Goal: Information Seeking & Learning: Learn about a topic

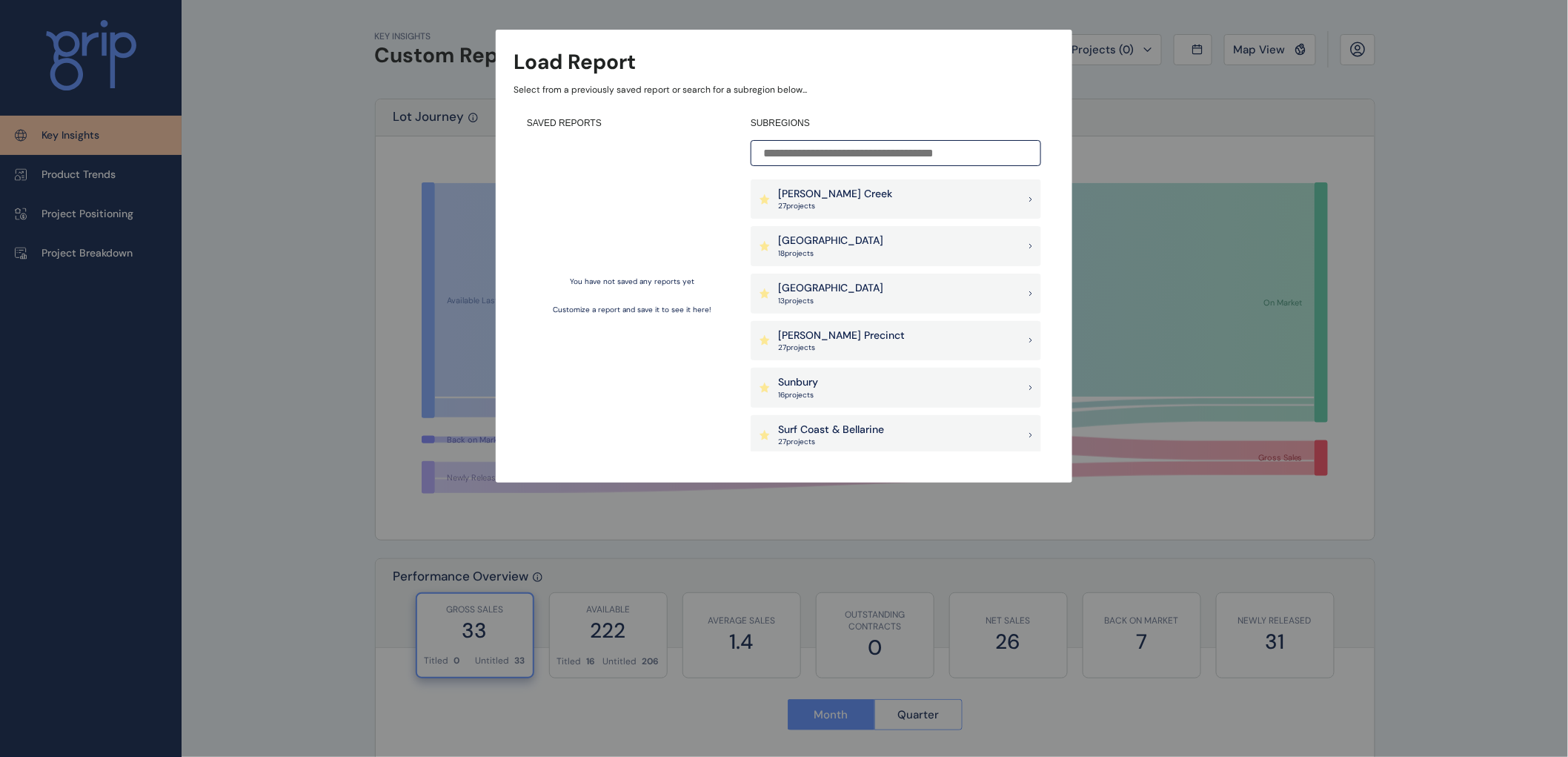
click at [819, 196] on p "[PERSON_NAME] Creek" at bounding box center [836, 194] width 114 height 15
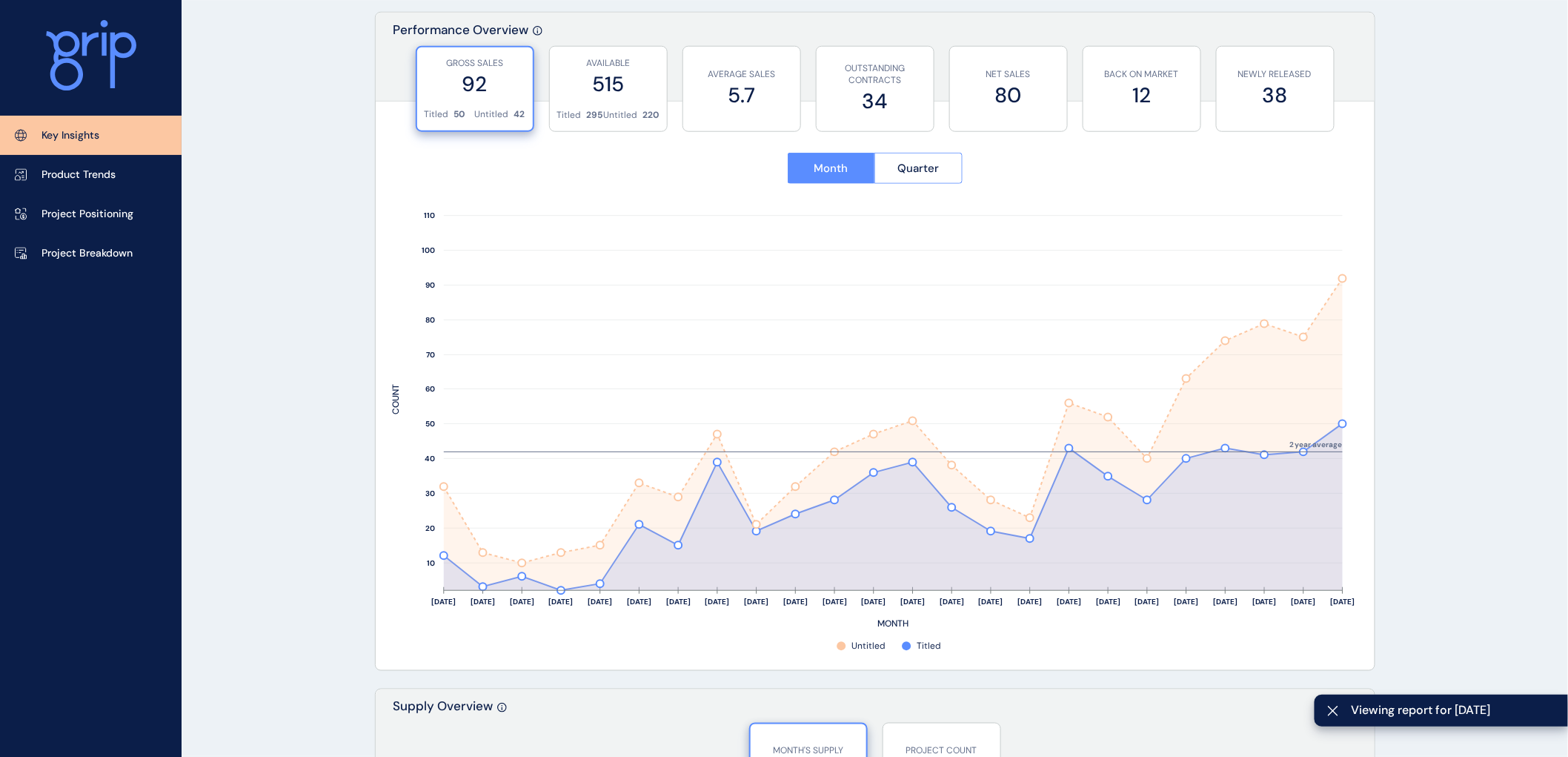
scroll to position [576, 0]
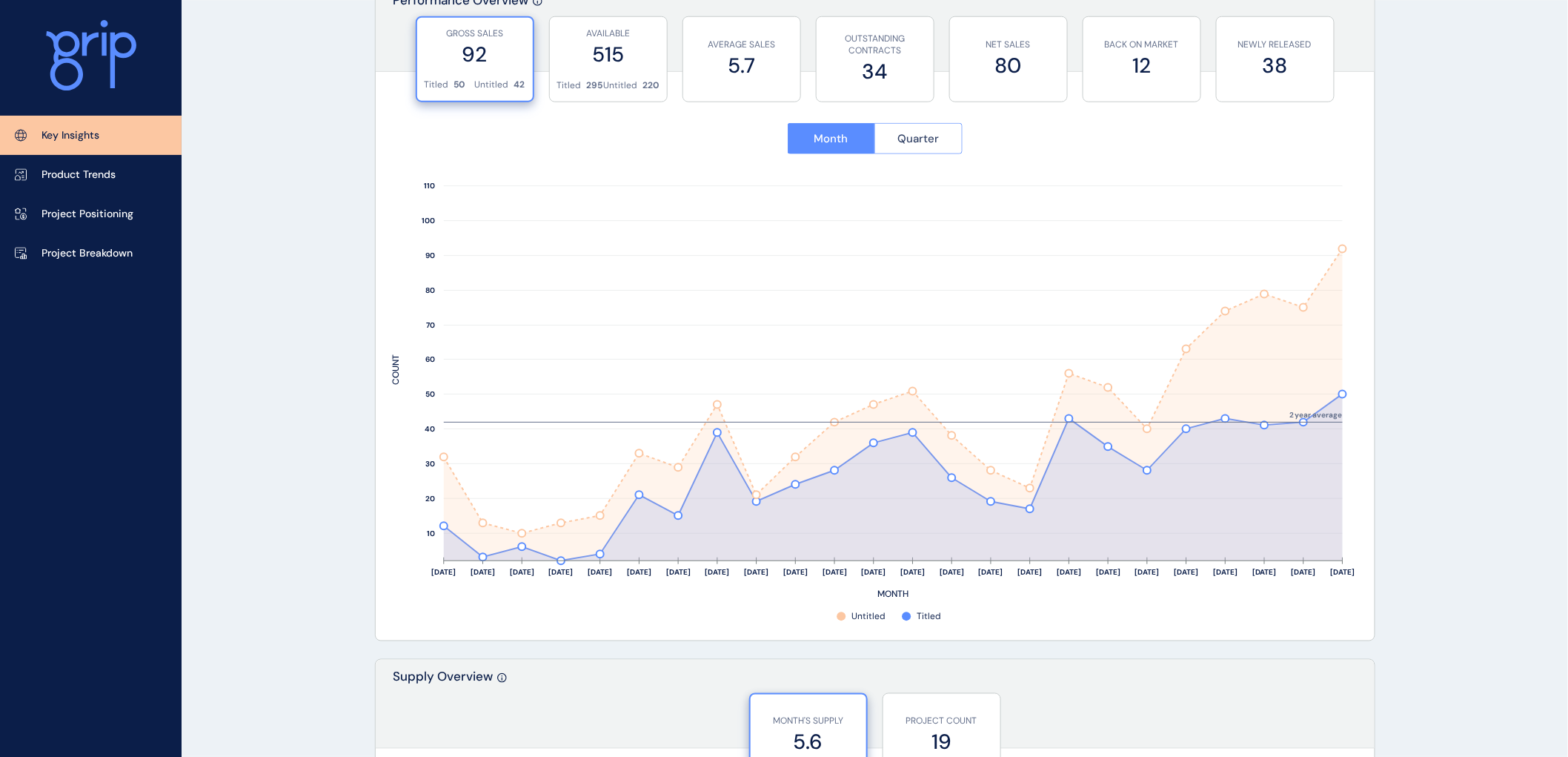
click at [901, 131] on span "Quarter" at bounding box center [917, 138] width 41 height 15
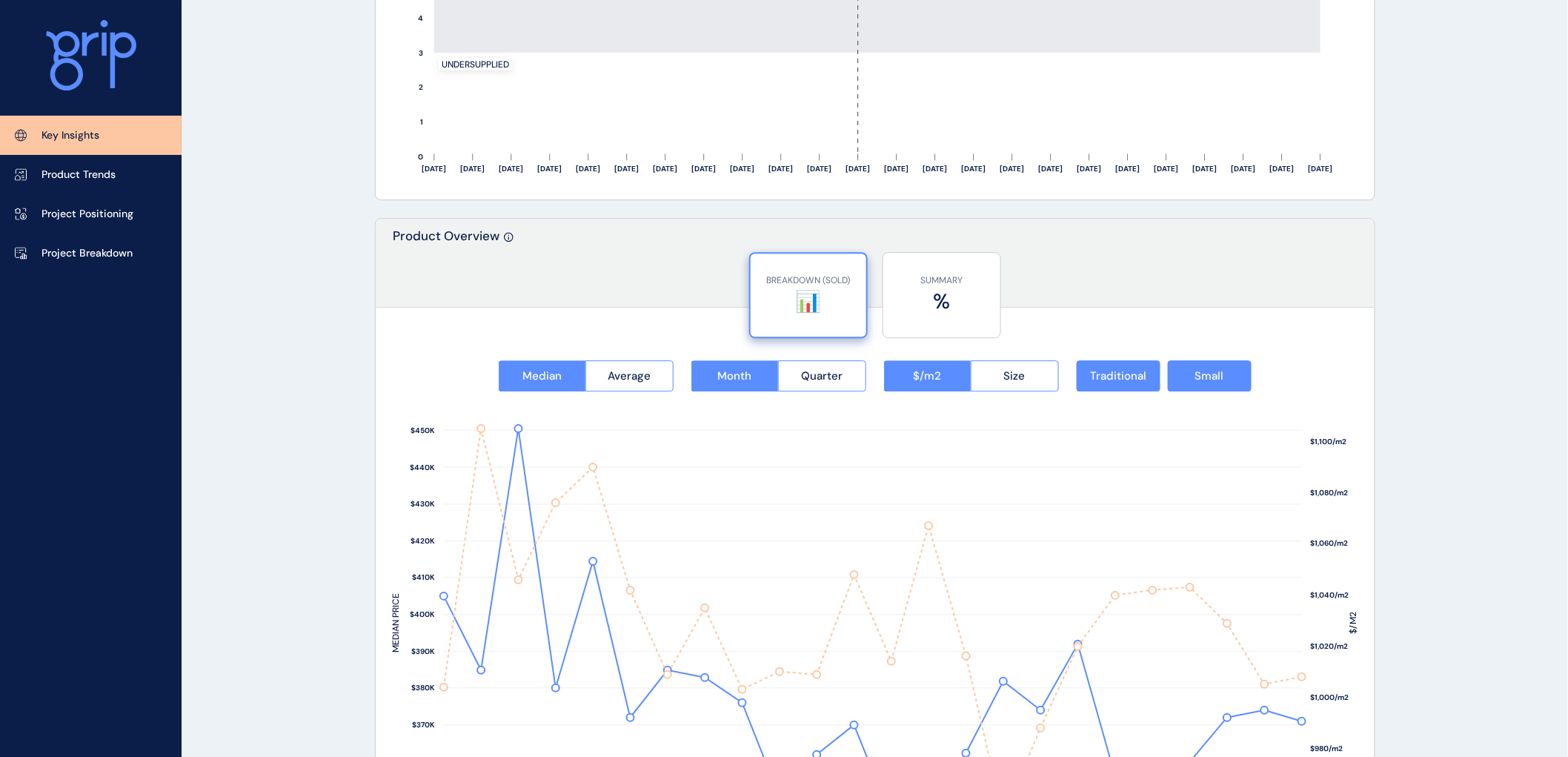
scroll to position [1648, 0]
click at [641, 375] on span "Average" at bounding box center [629, 375] width 43 height 15
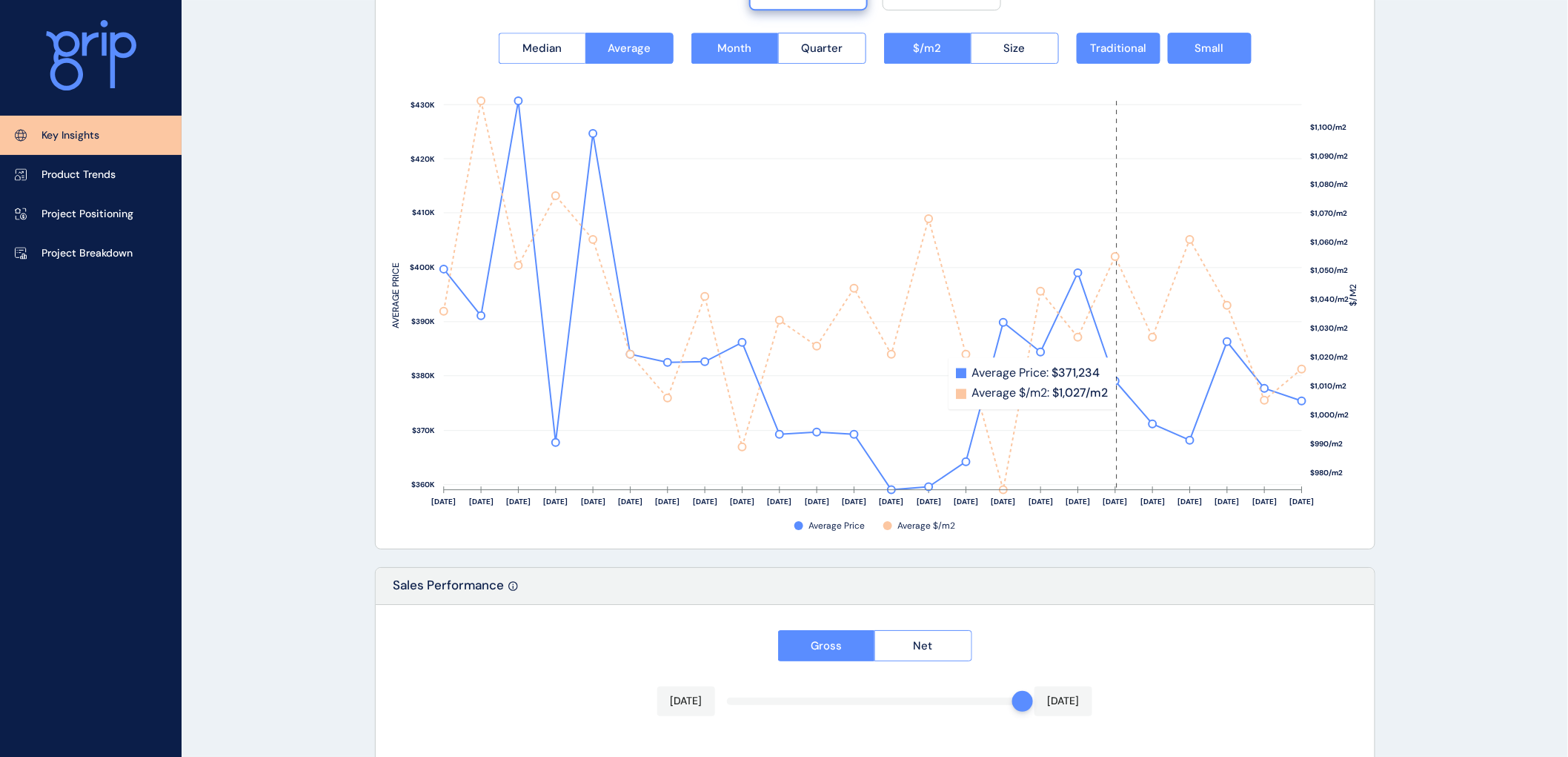
scroll to position [1977, 0]
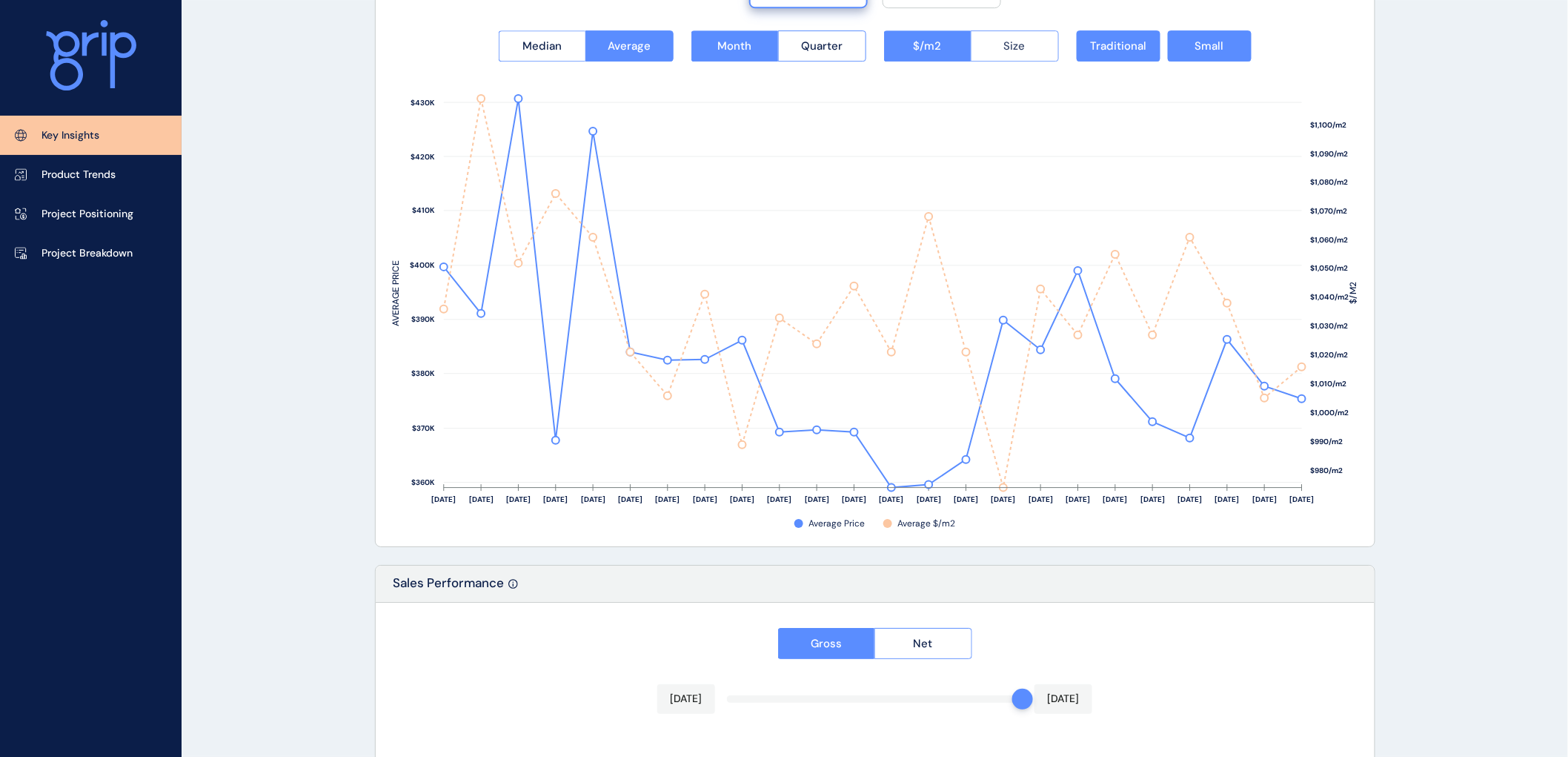
click at [1004, 39] on span "Size" at bounding box center [1014, 46] width 22 height 15
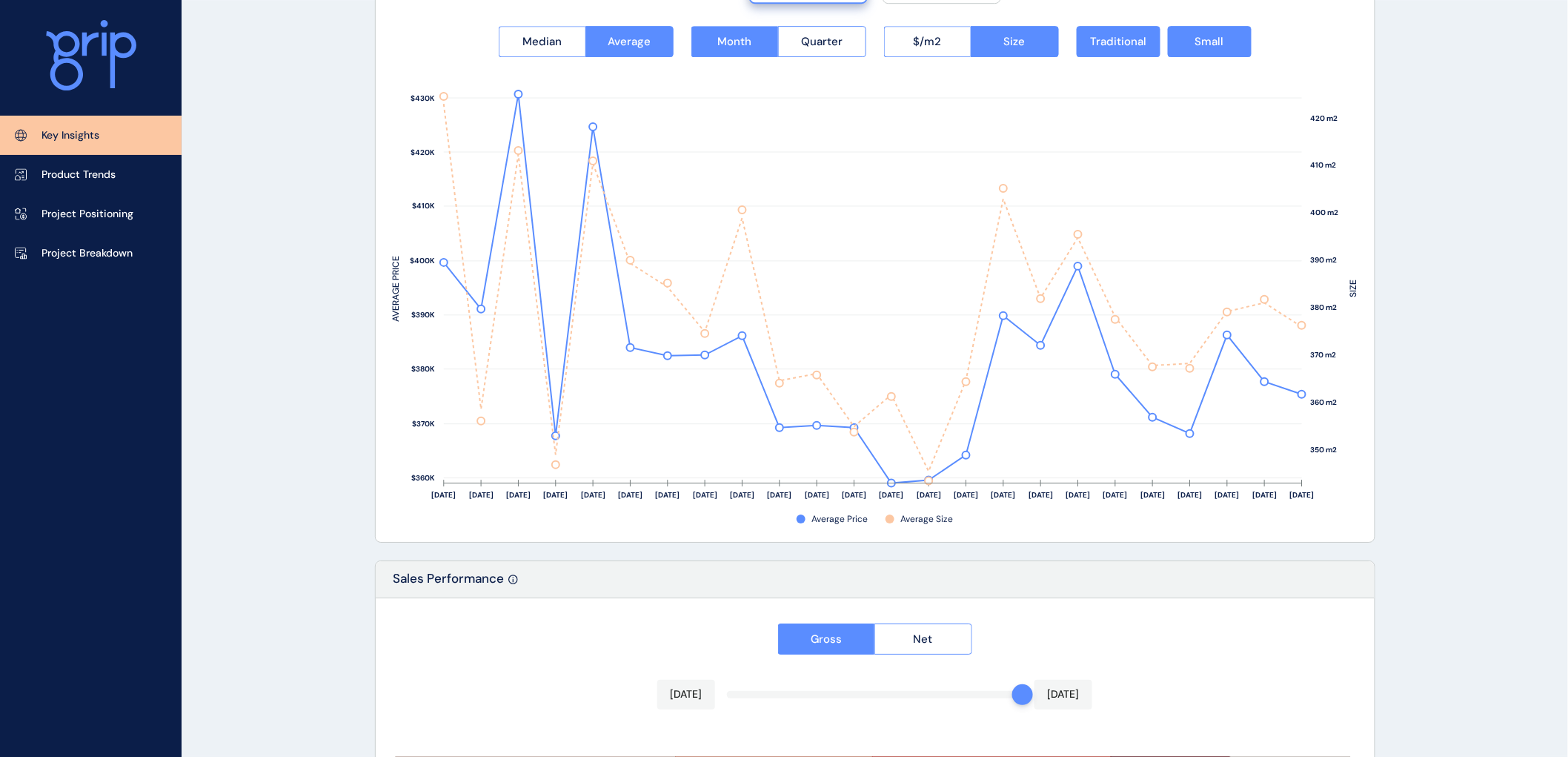
scroll to position [1871, 0]
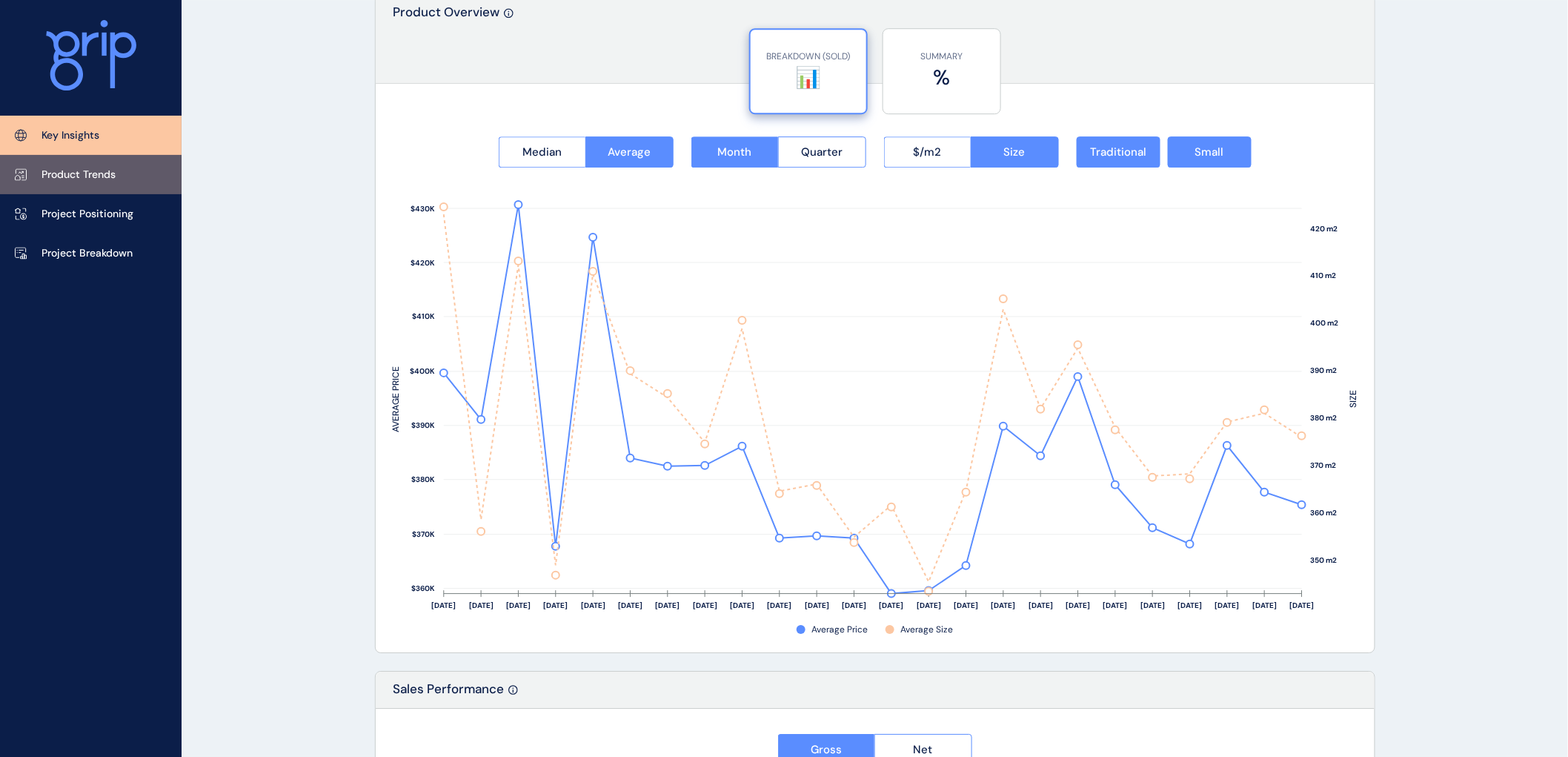
click at [72, 171] on p "Product Trends" at bounding box center [78, 175] width 74 height 15
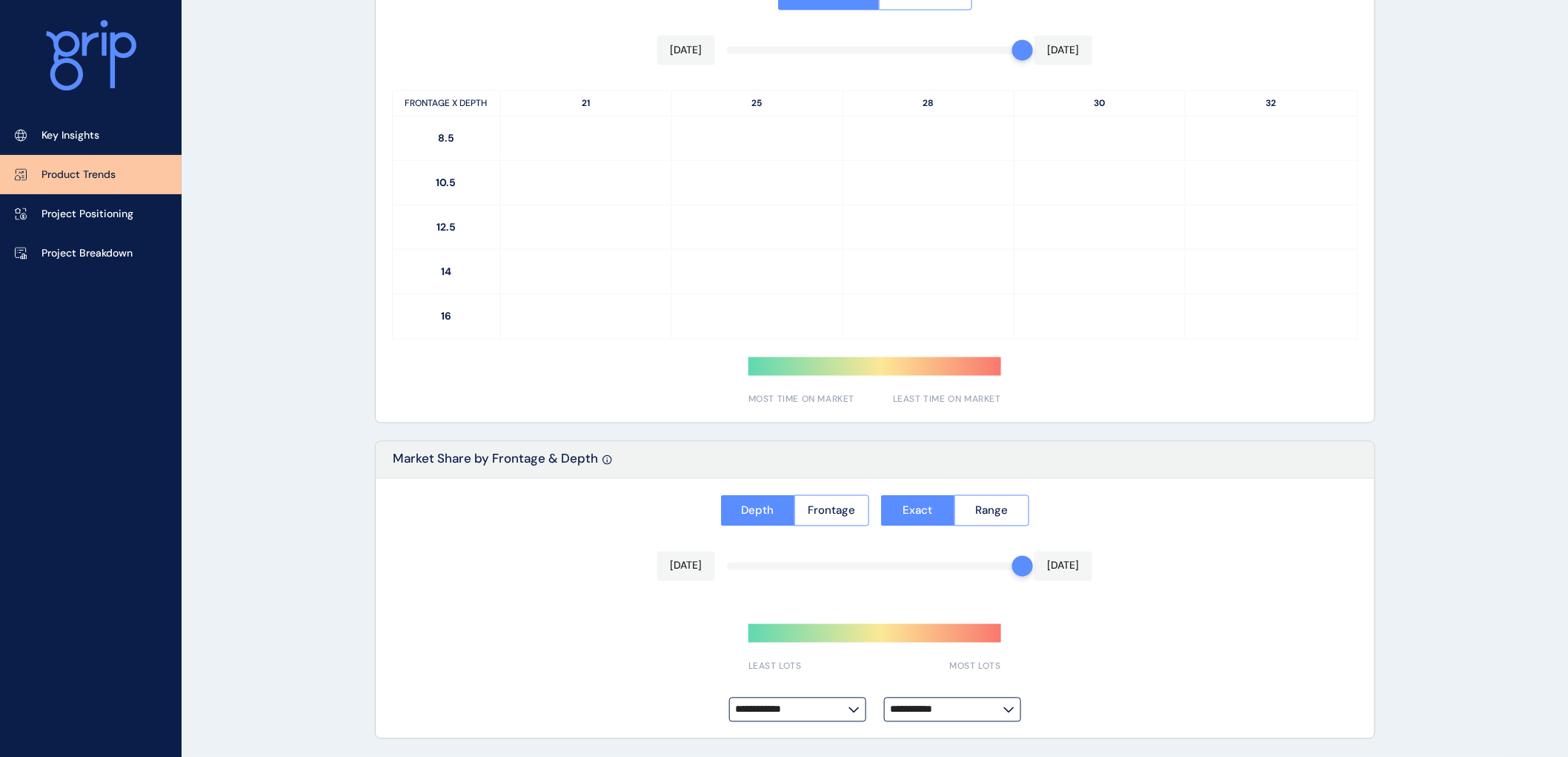
scroll to position [979, 0]
type input "**********"
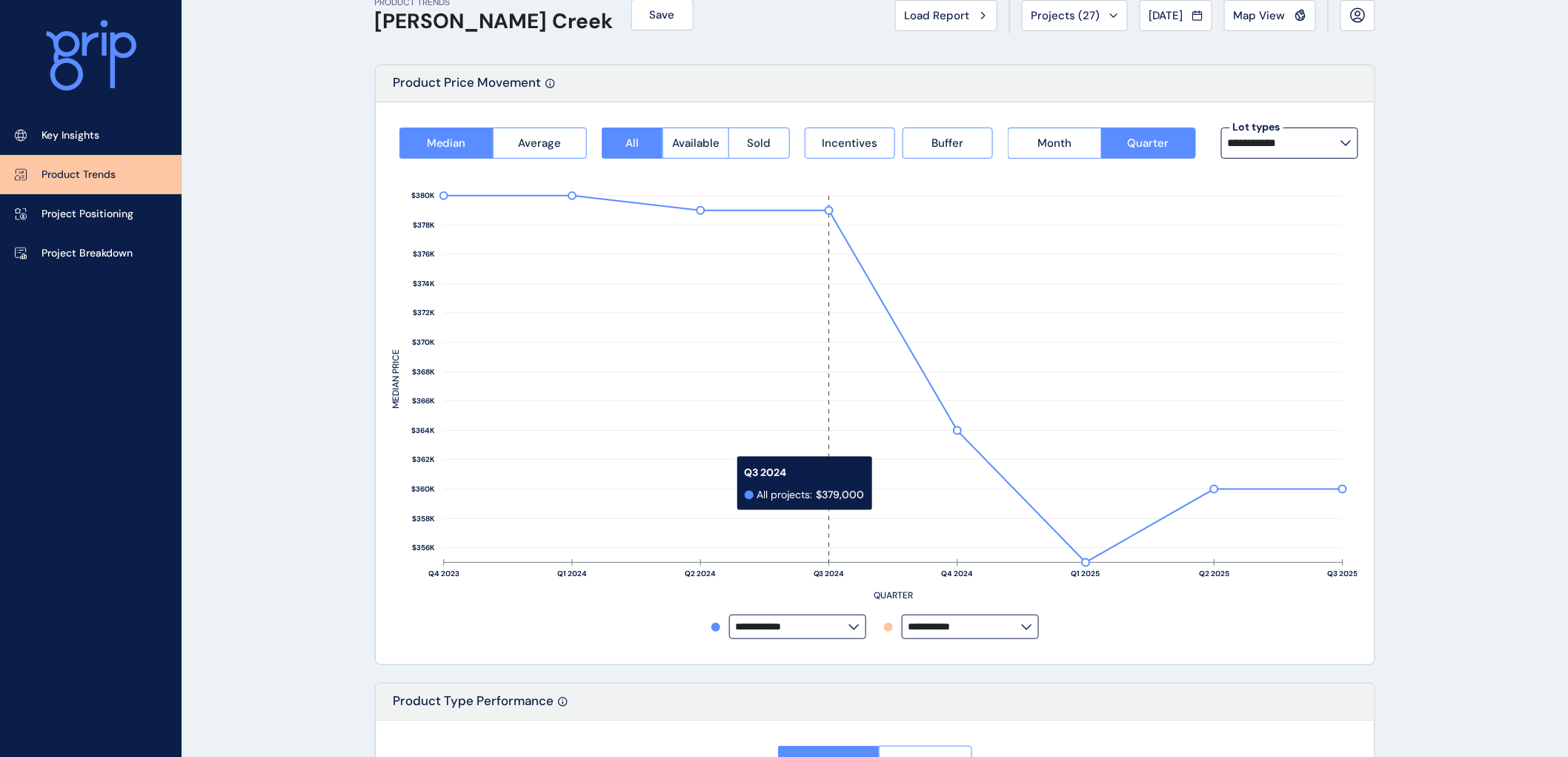
scroll to position [0, 0]
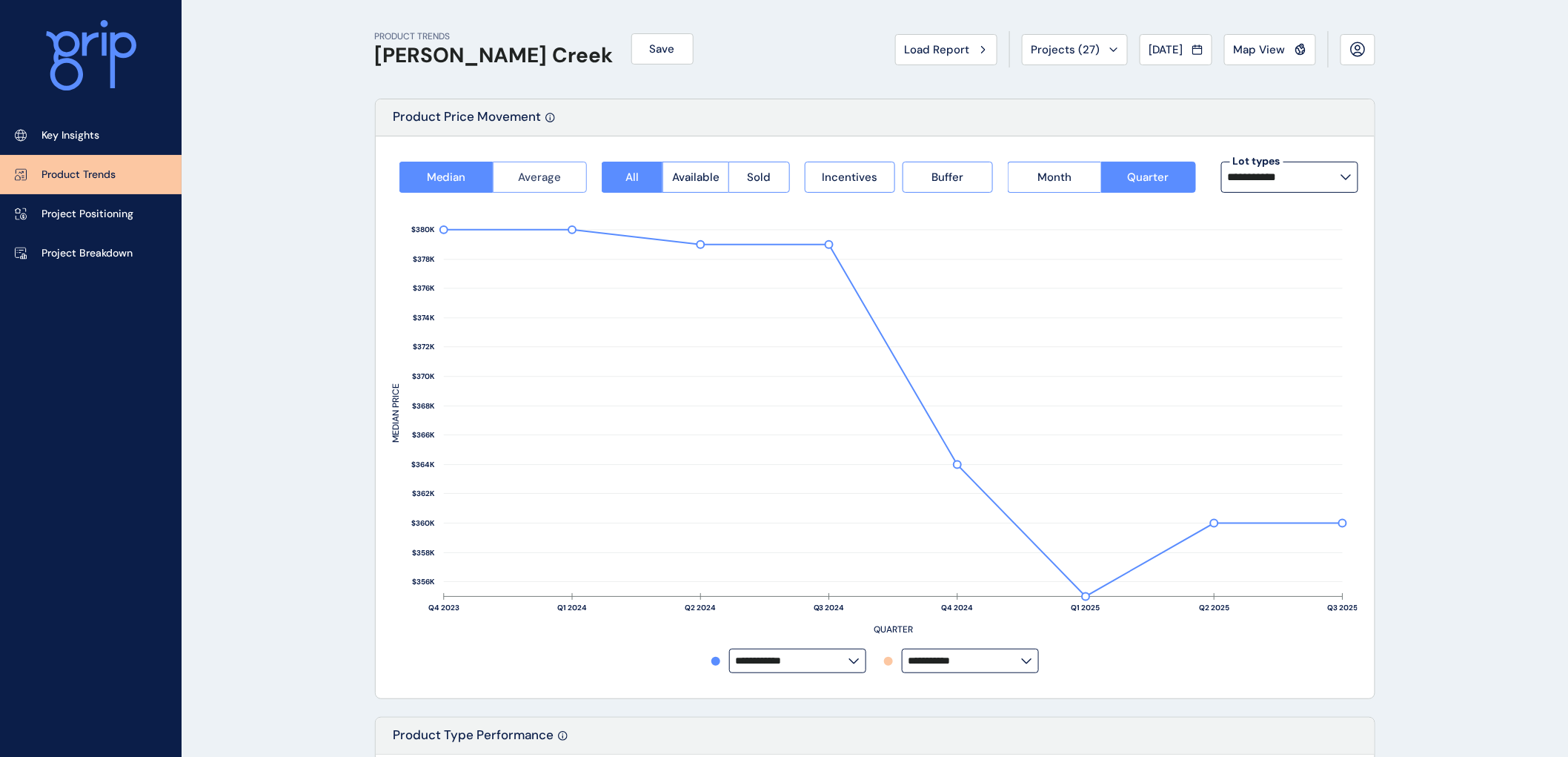
click at [521, 175] on span "Average" at bounding box center [540, 178] width 43 height 15
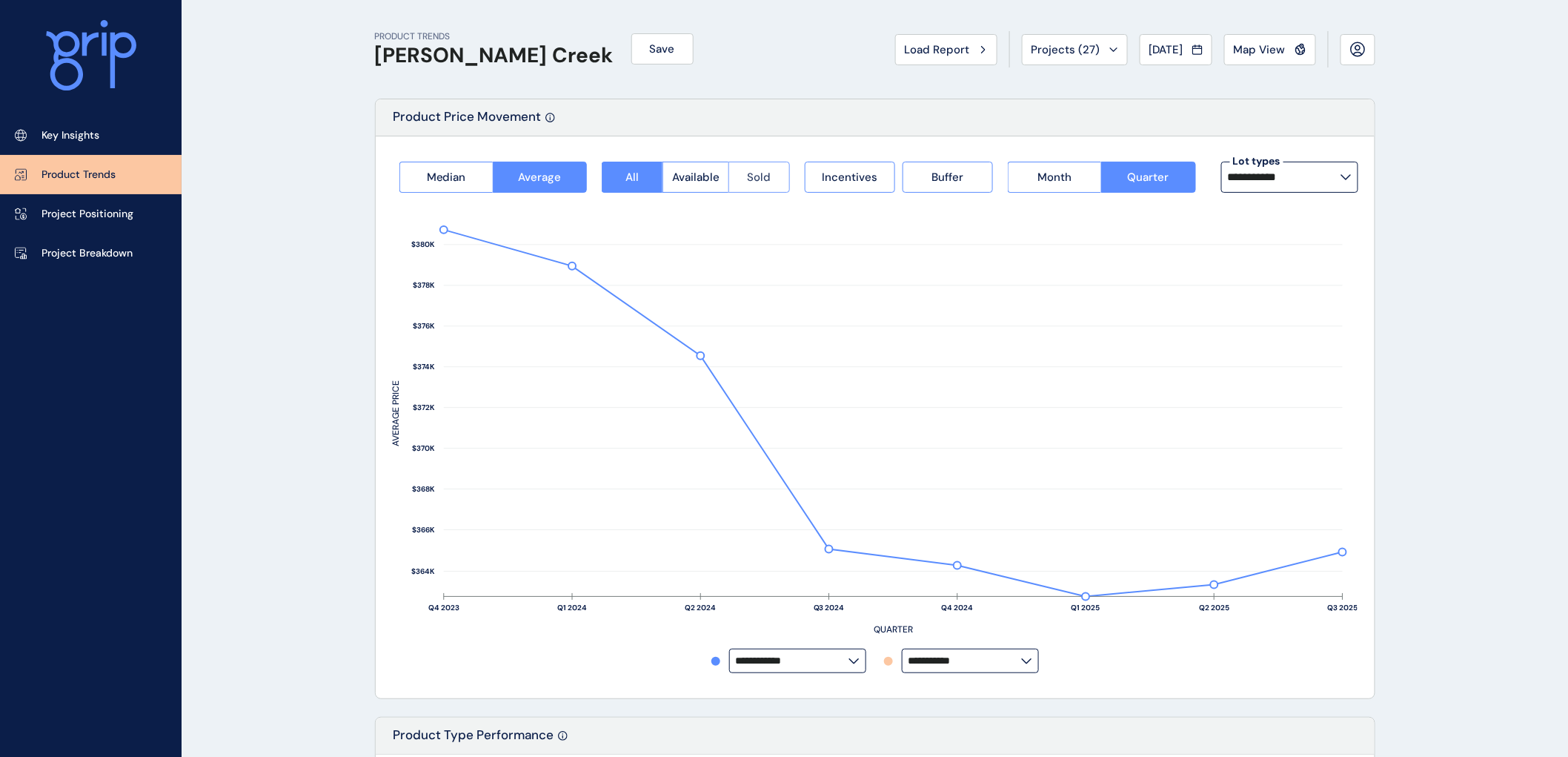
click at [768, 170] on span "Sold" at bounding box center [760, 178] width 24 height 15
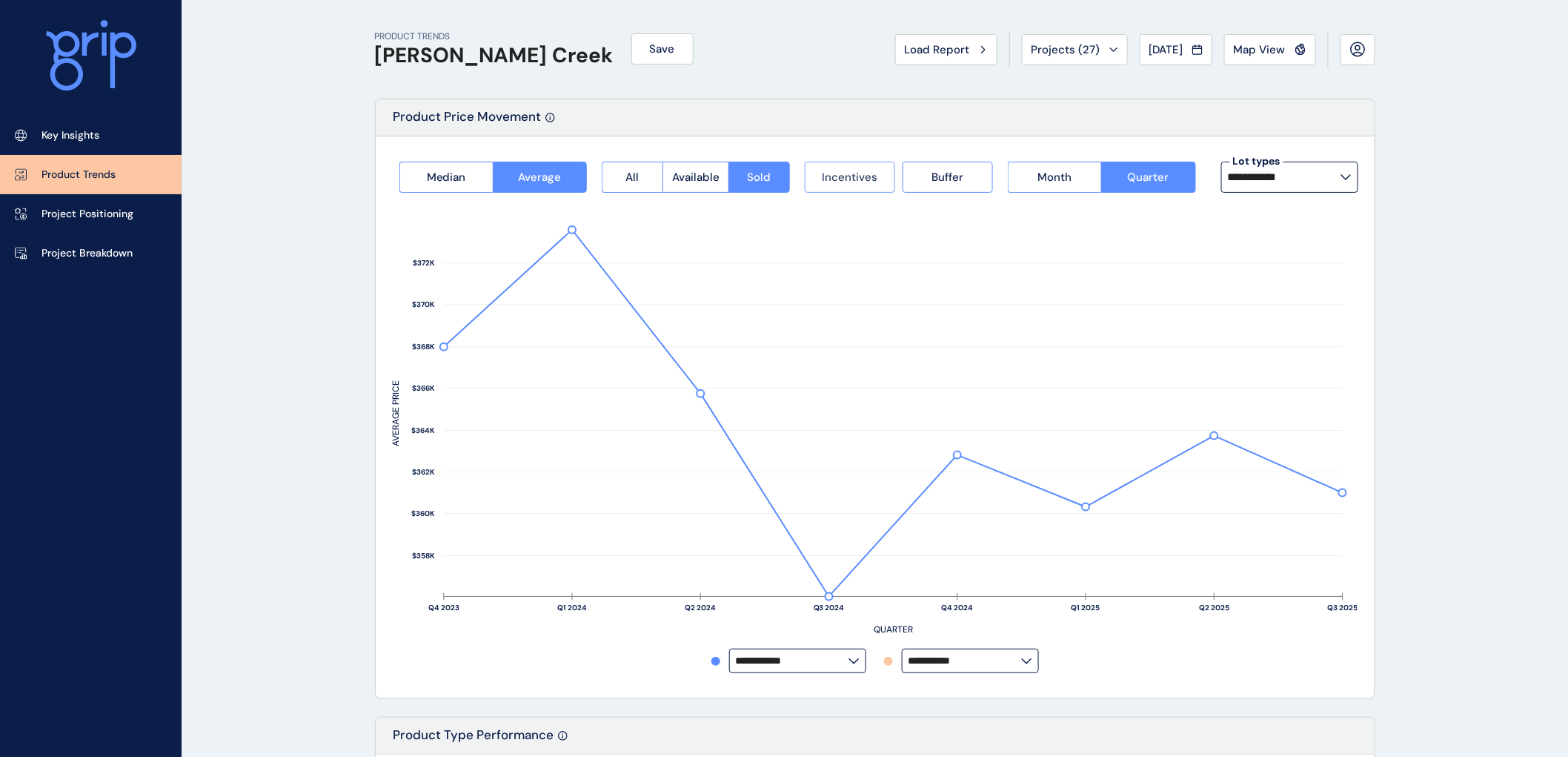
click at [857, 172] on span "Incentives" at bounding box center [850, 178] width 56 height 15
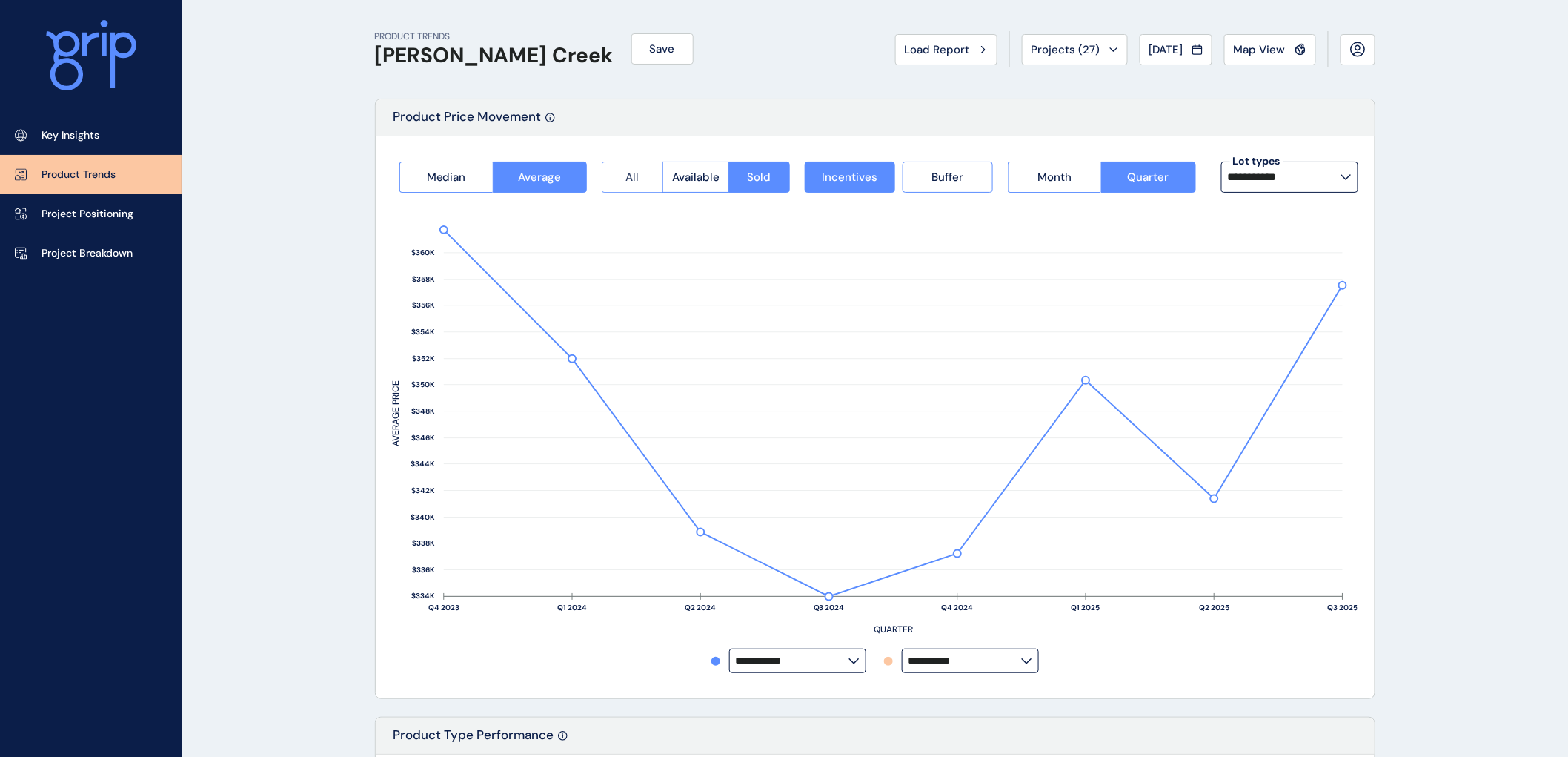
click at [648, 174] on button "All" at bounding box center [632, 177] width 61 height 31
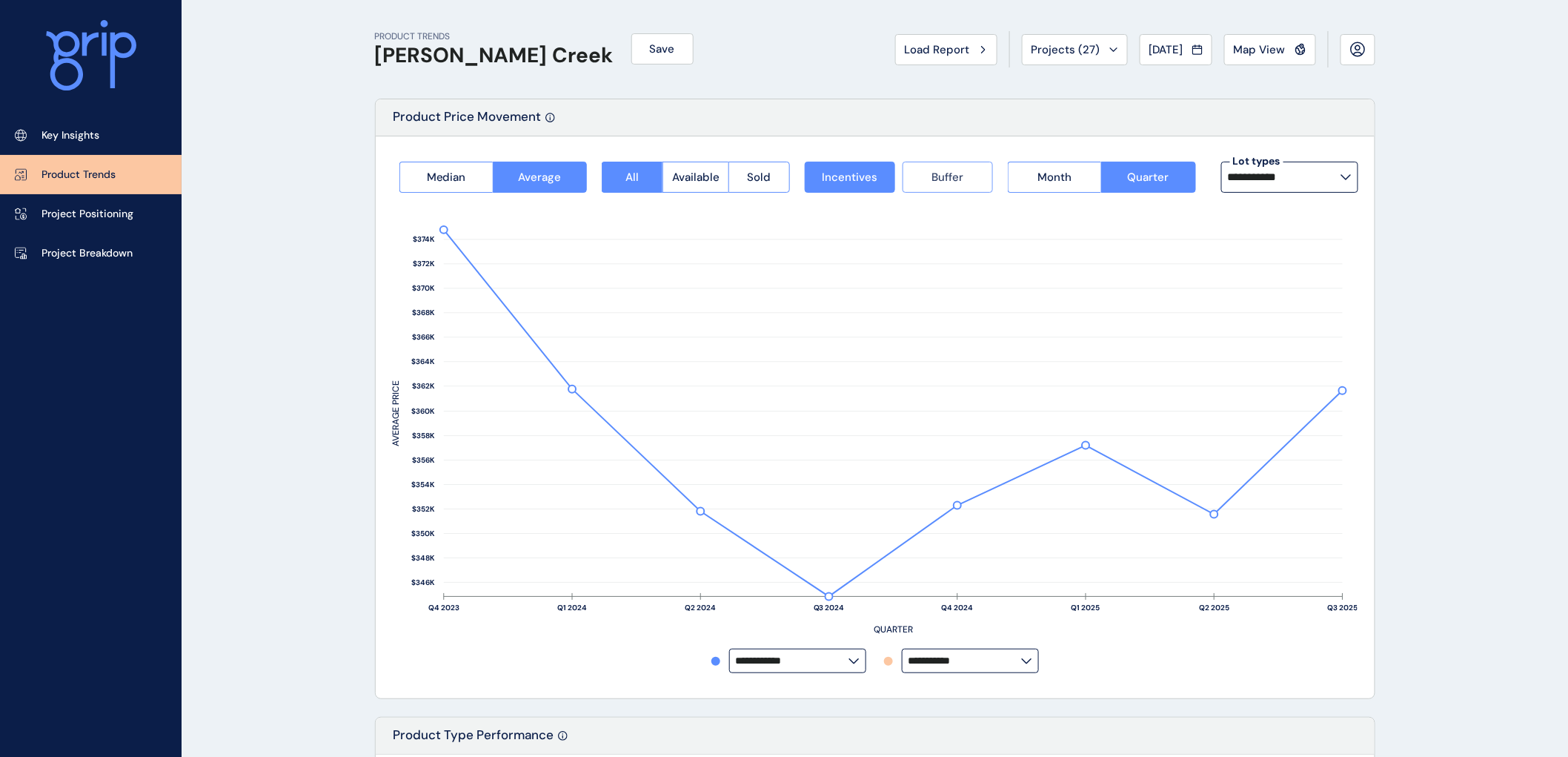
click at [949, 175] on span "Buffer" at bounding box center [948, 178] width 32 height 15
click at [1060, 182] on span "Month" at bounding box center [1054, 178] width 34 height 15
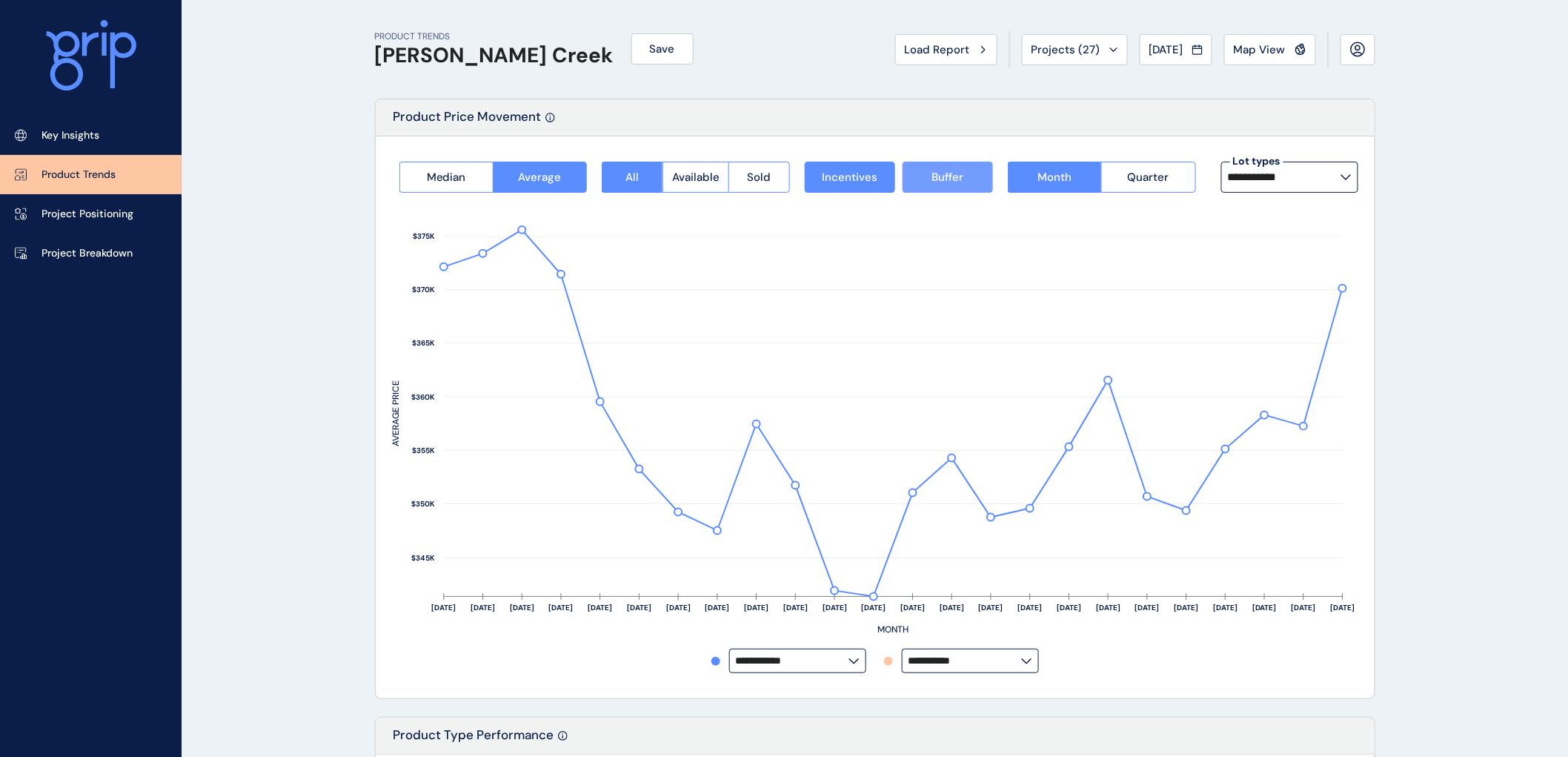
click at [939, 178] on span "Buffer" at bounding box center [948, 178] width 32 height 15
click at [1343, 176] on icon at bounding box center [1346, 178] width 9 height 5
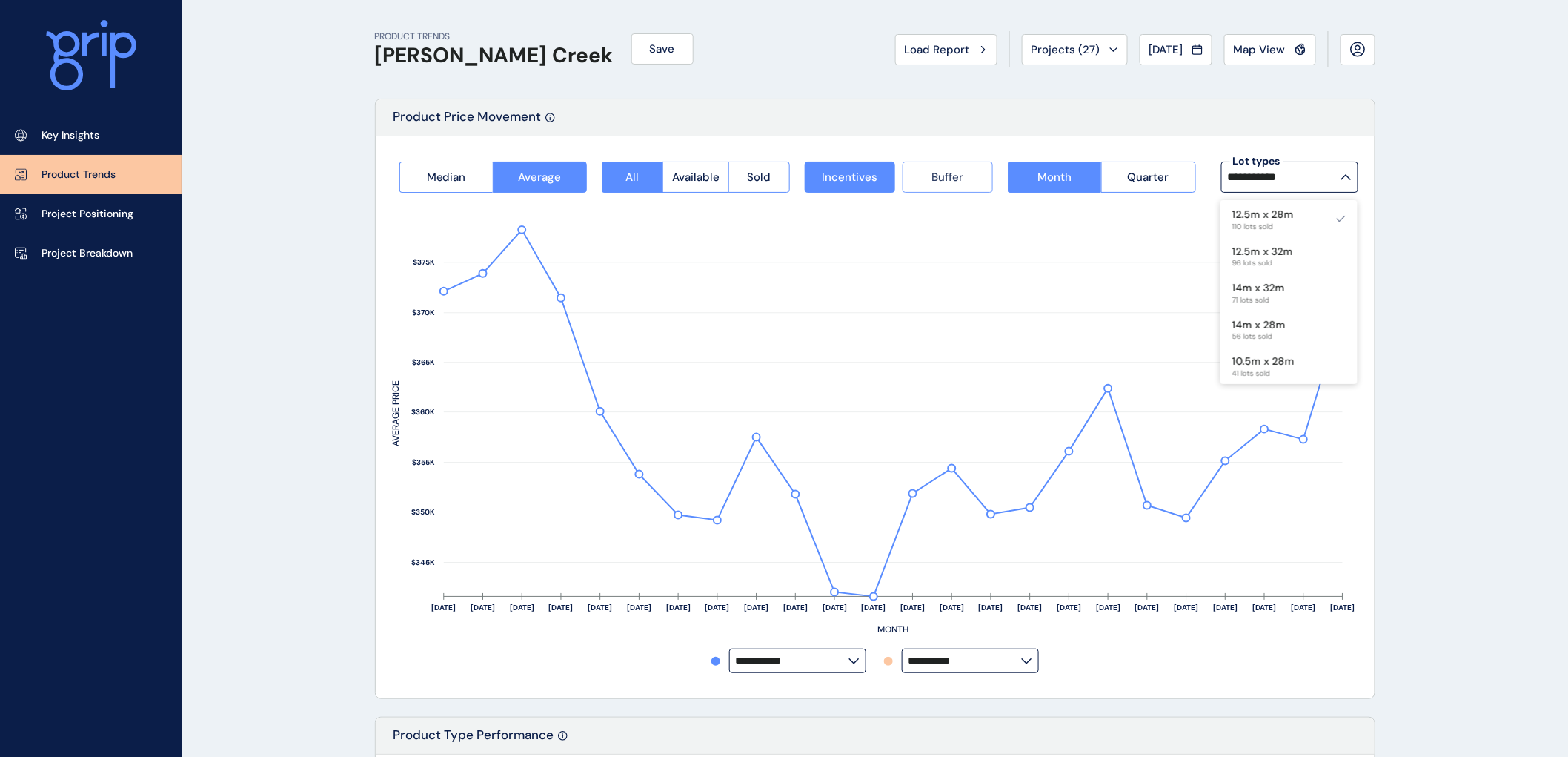
click at [942, 170] on span "Buffer" at bounding box center [948, 178] width 32 height 15
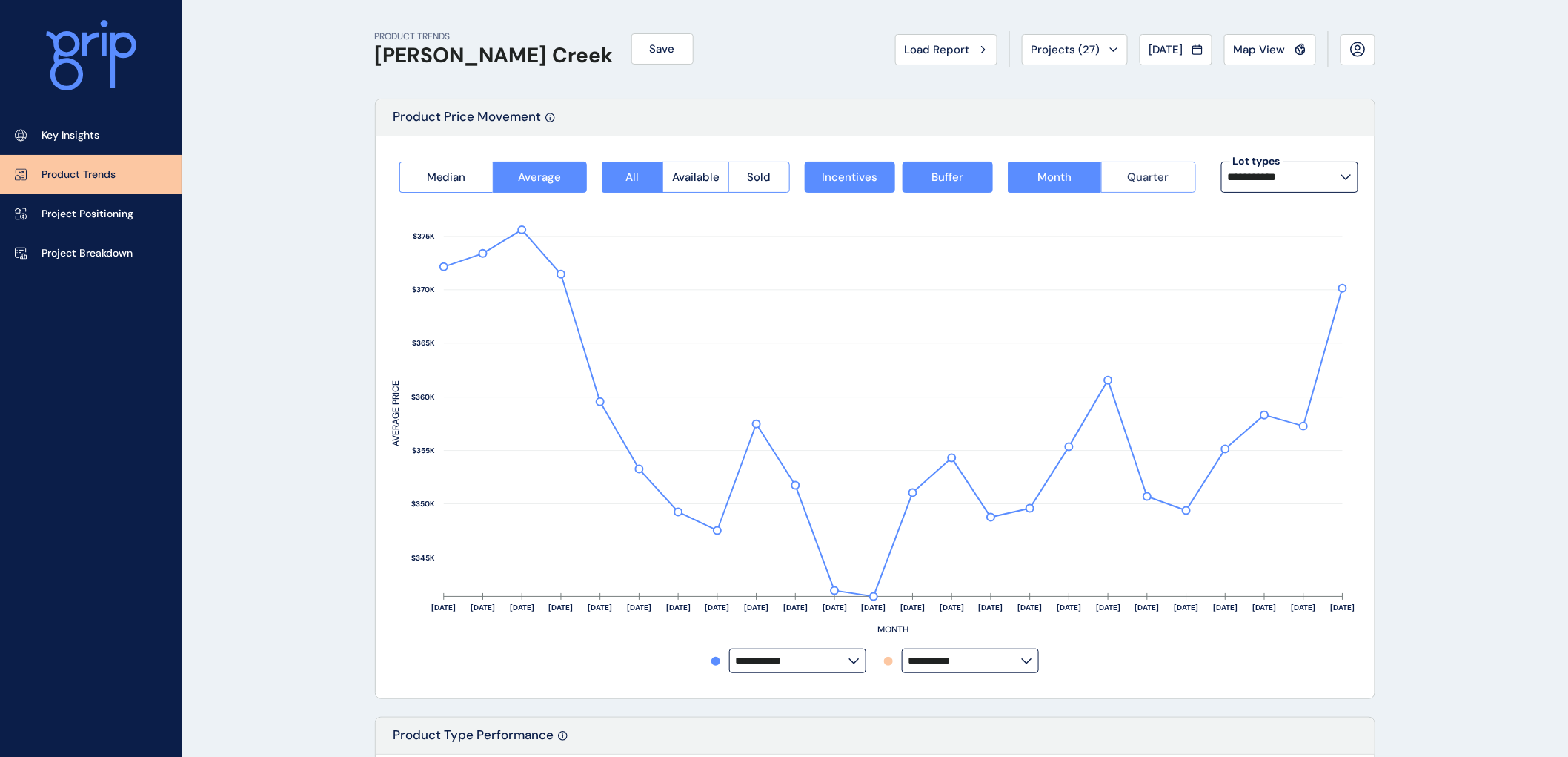
click at [1150, 180] on span "Quarter" at bounding box center [1148, 178] width 41 height 15
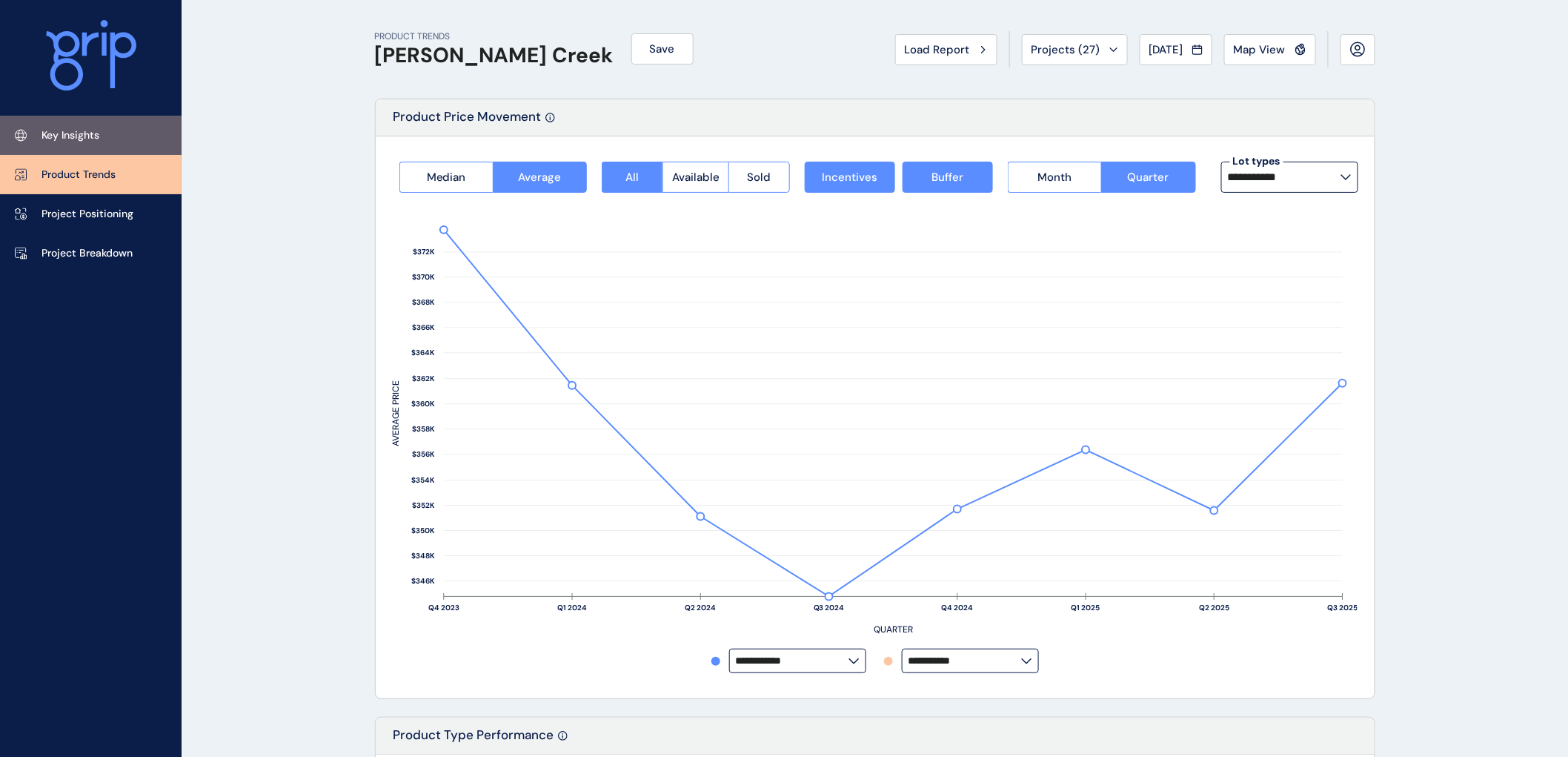
click at [72, 135] on p "Key Insights" at bounding box center [70, 135] width 58 height 15
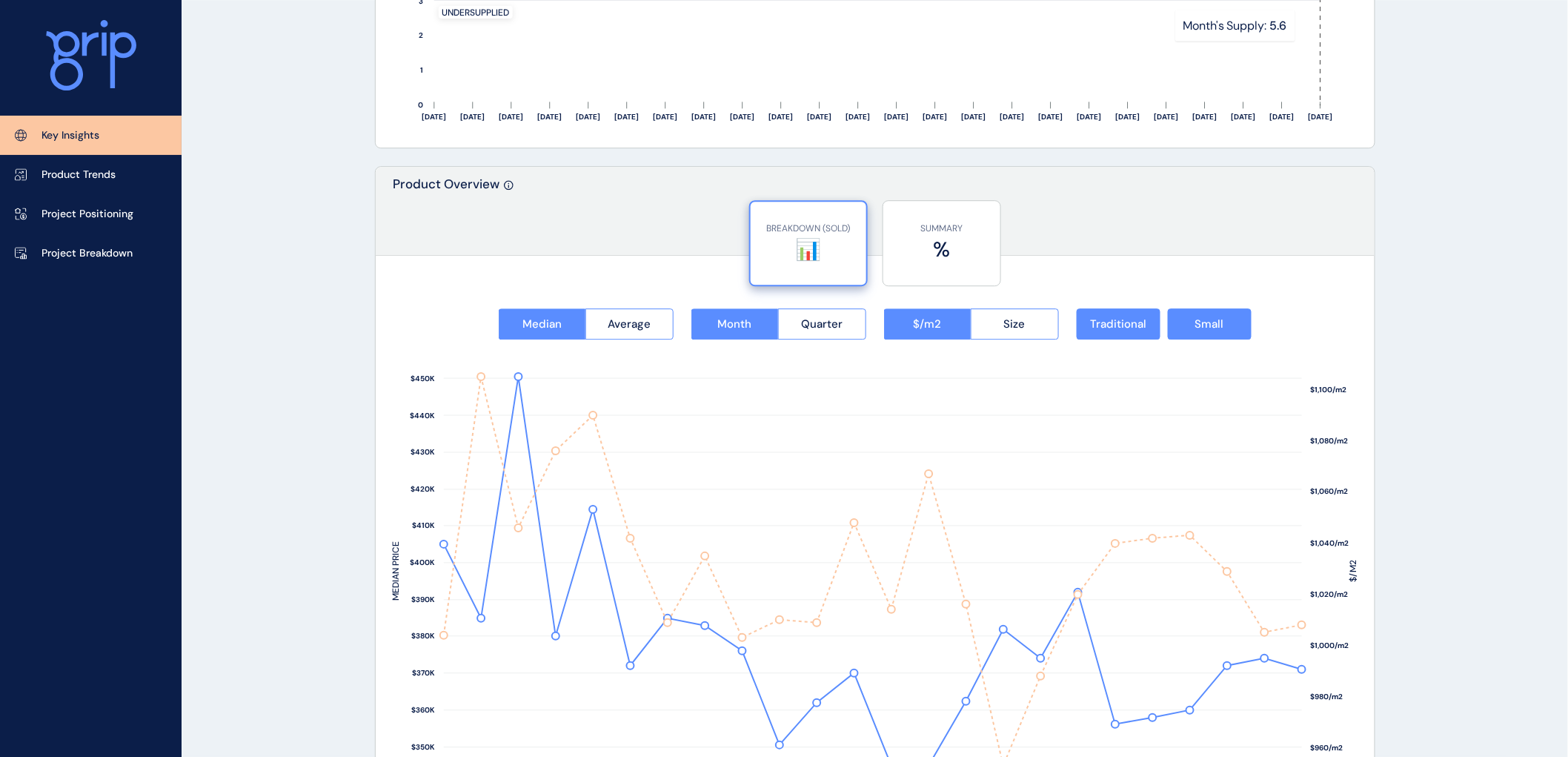
scroll to position [1895, 0]
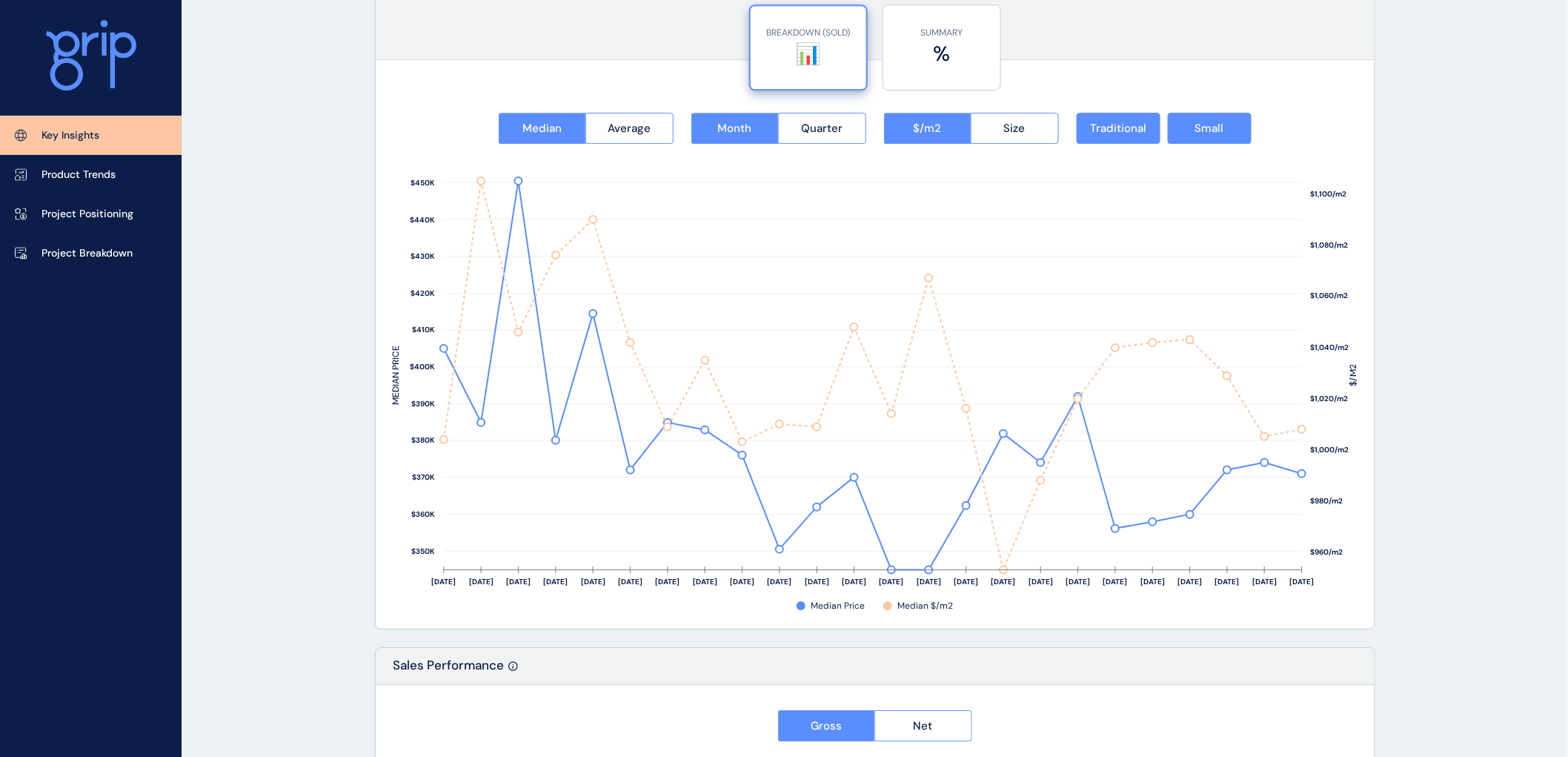
click at [70, 130] on p "Key Insights" at bounding box center [70, 135] width 58 height 15
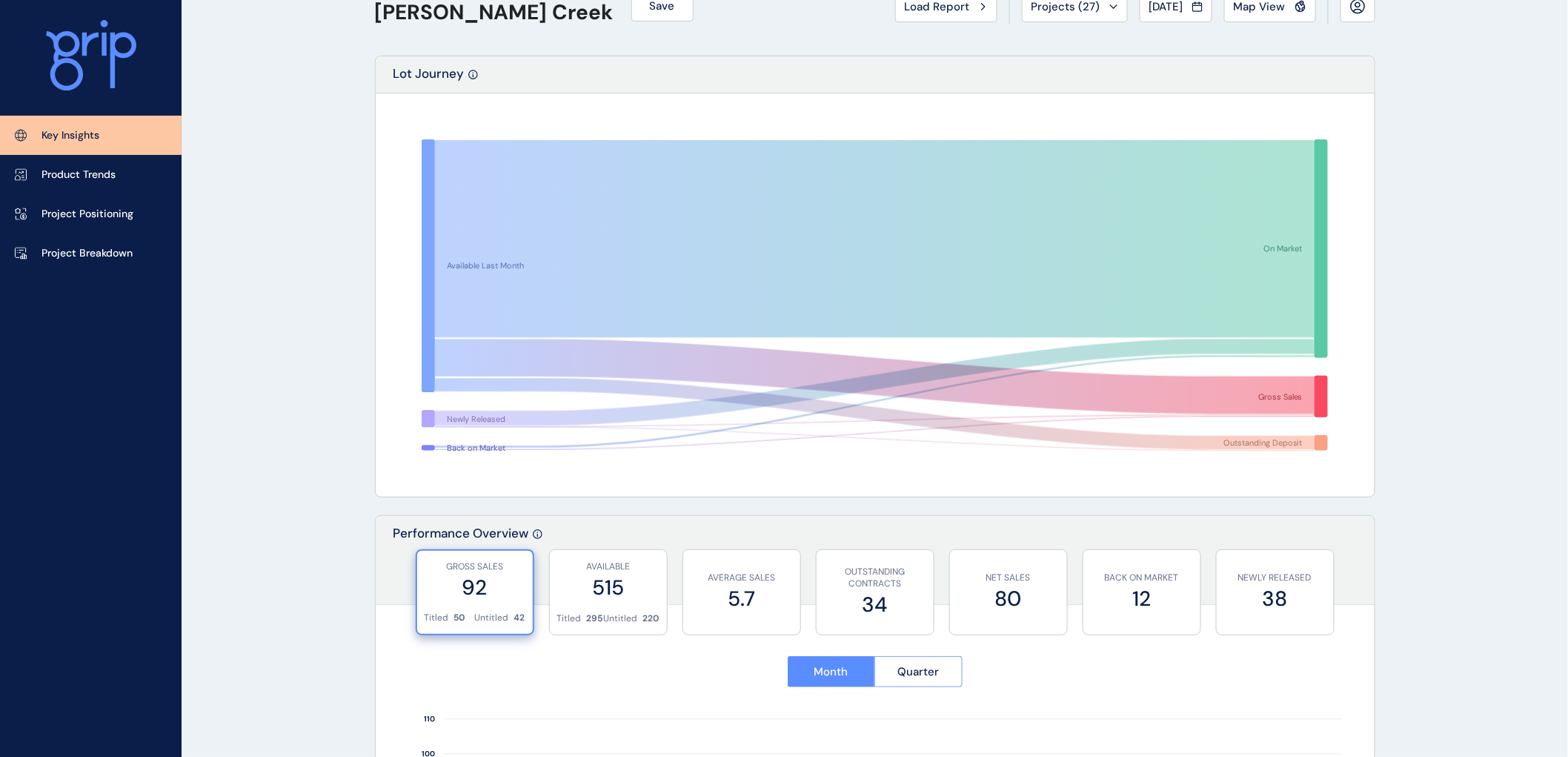
scroll to position [0, 0]
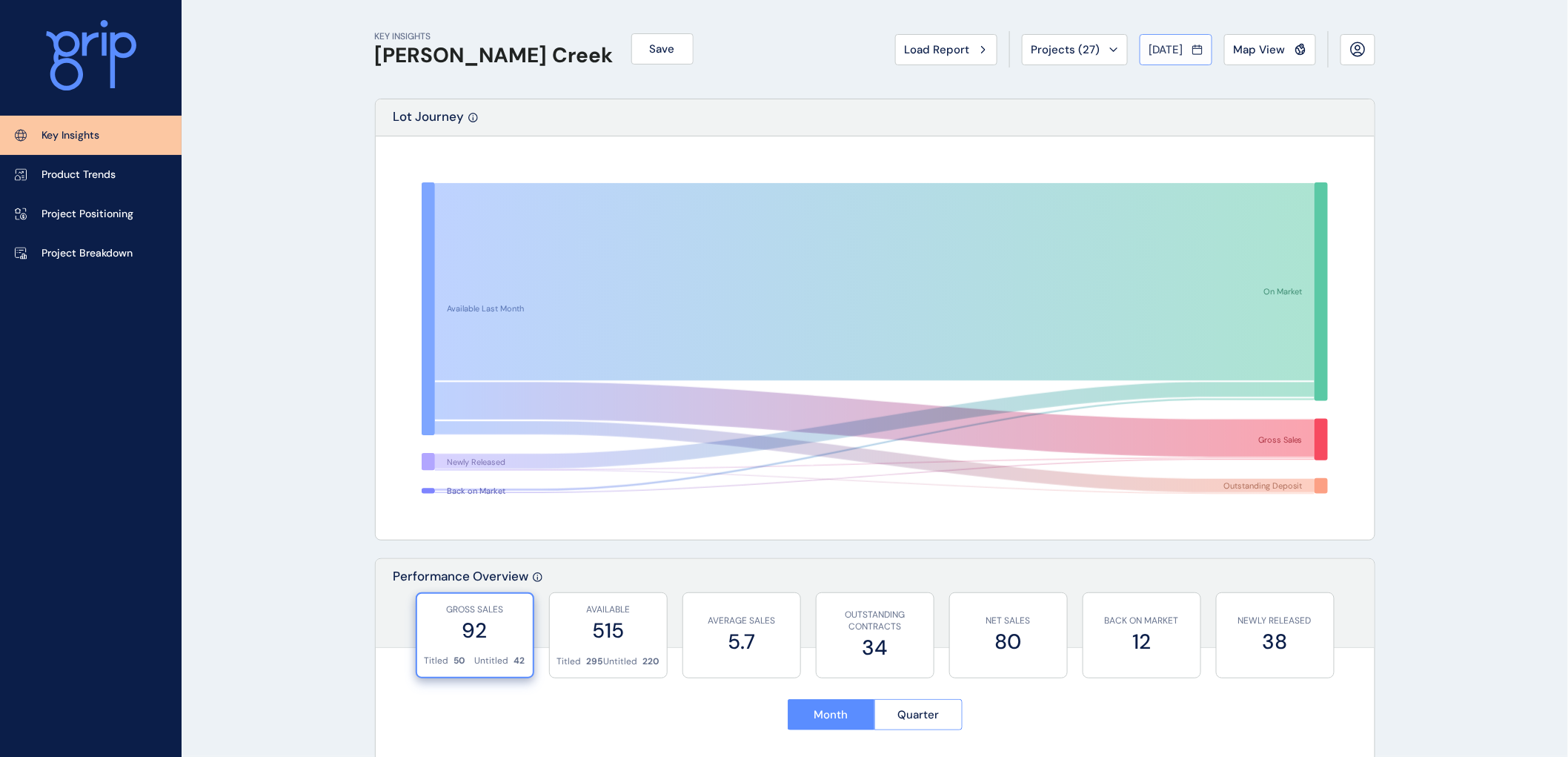
click at [1183, 46] on span "[DATE]" at bounding box center [1166, 50] width 34 height 15
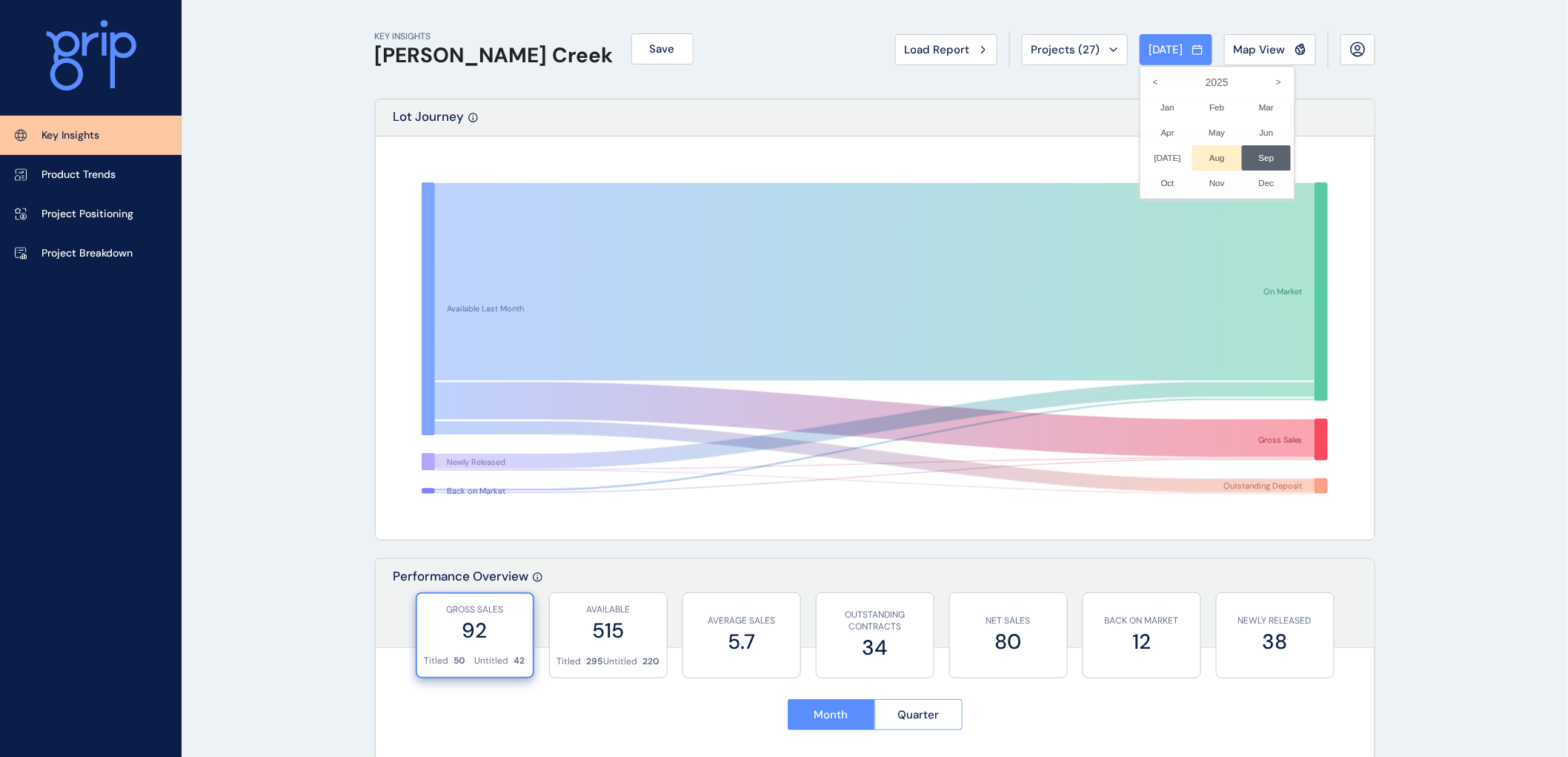
click at [1196, 157] on li "Aug No report is available for this period. New months are usually published 5 …" at bounding box center [1218, 158] width 50 height 26
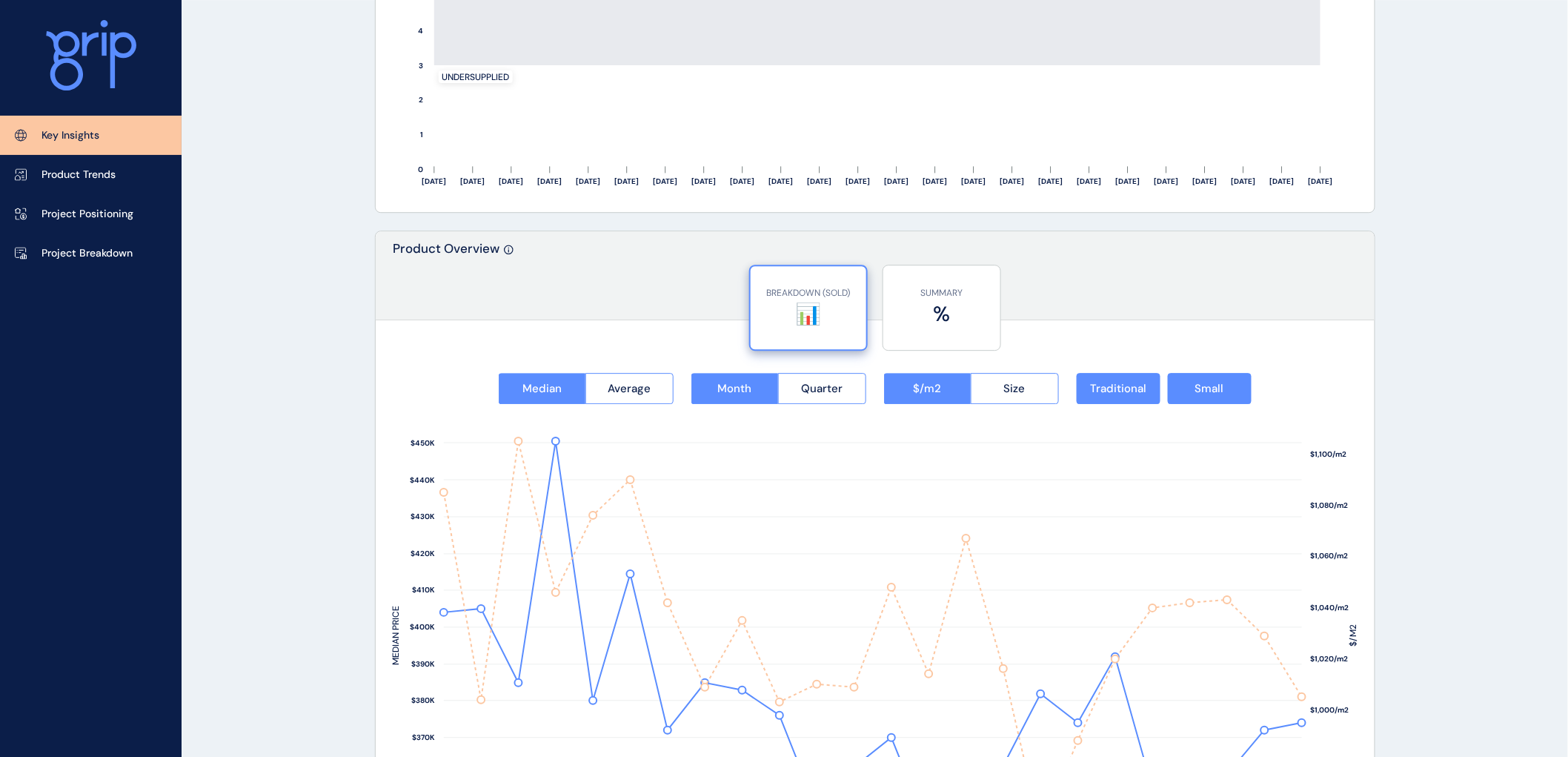
scroll to position [1648, 0]
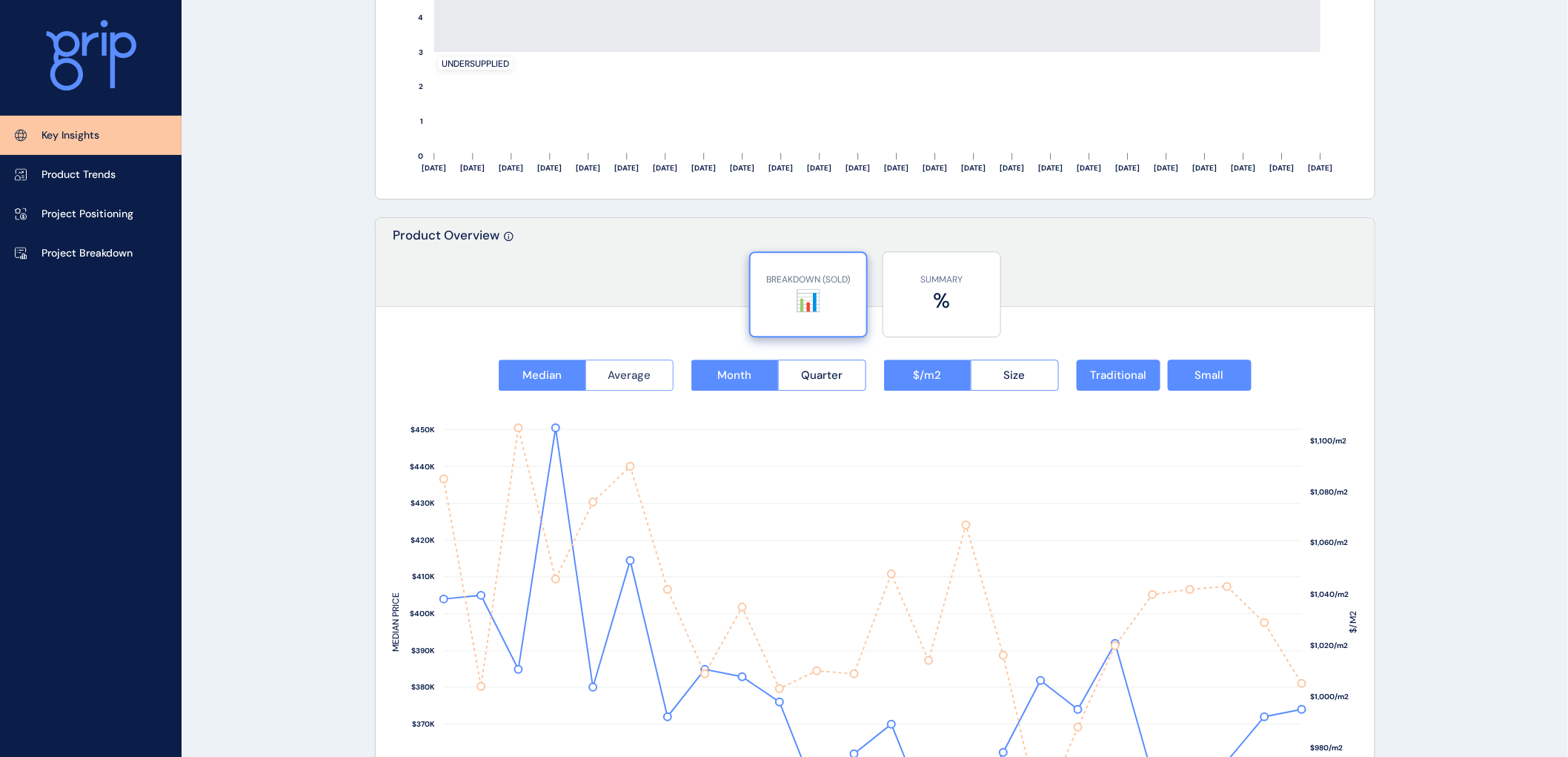
click at [597, 369] on button "Average" at bounding box center [629, 375] width 88 height 31
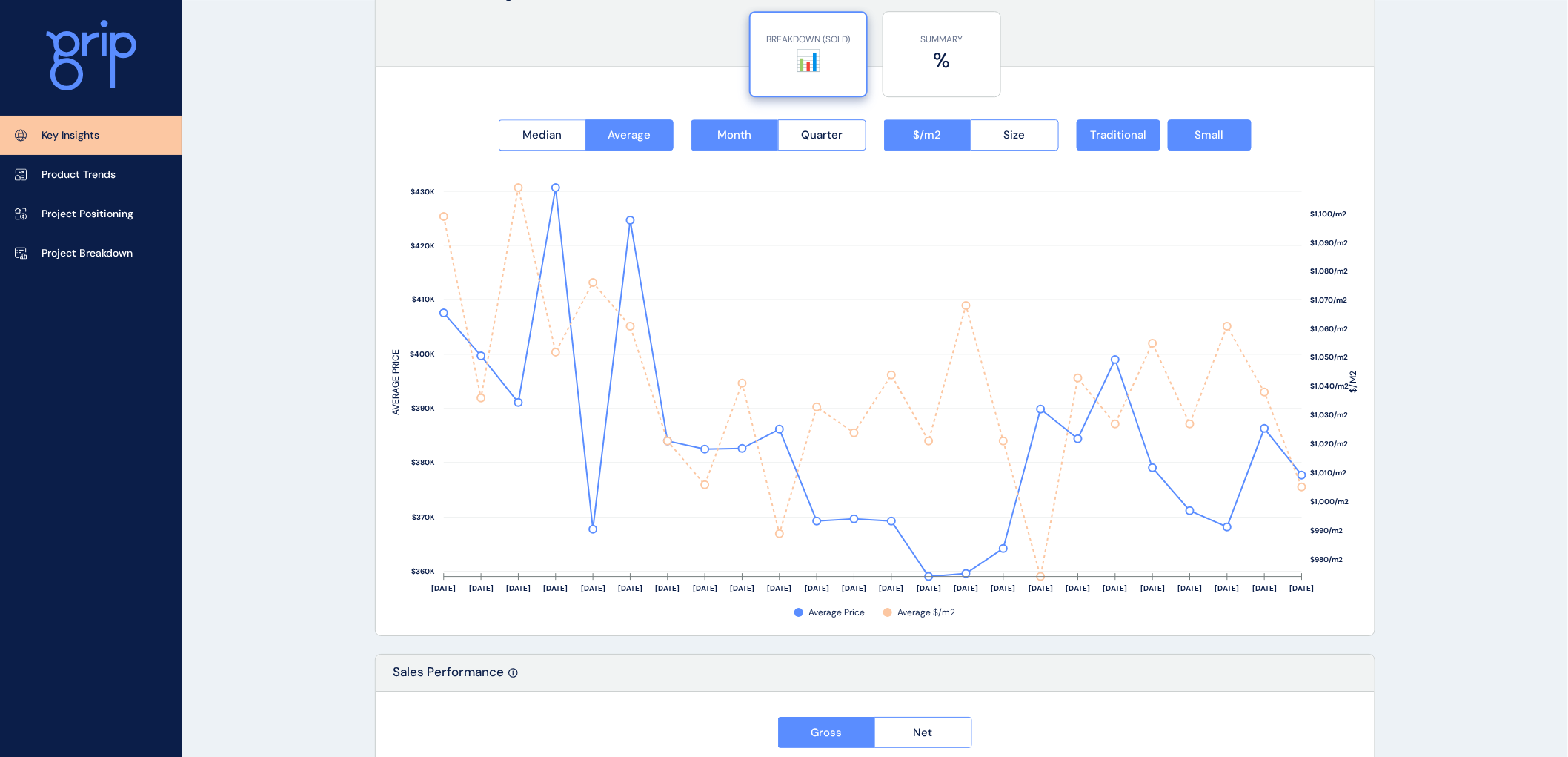
scroll to position [1895, 0]
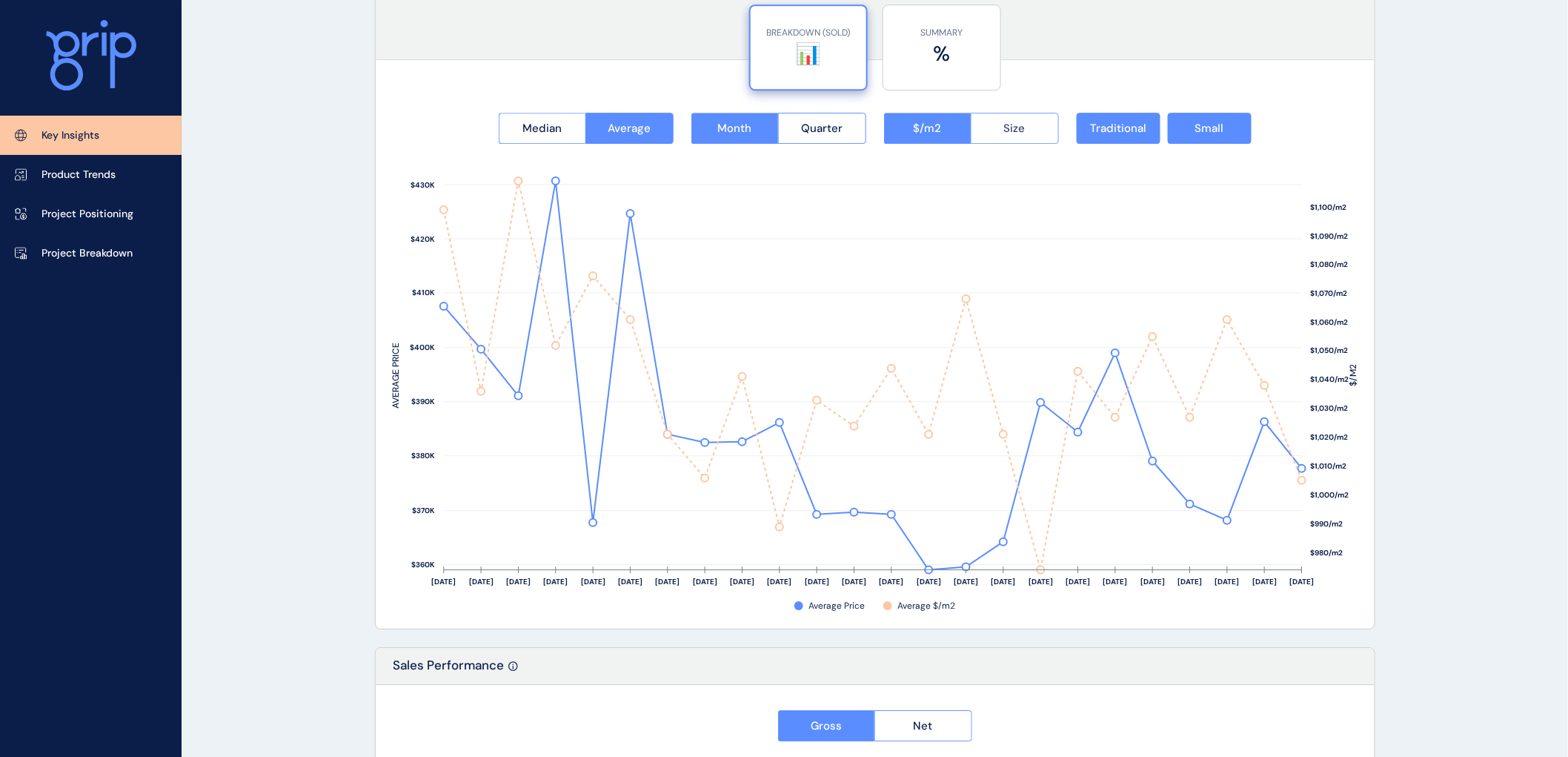
click at [1004, 129] on span "Size" at bounding box center [1014, 129] width 22 height 15
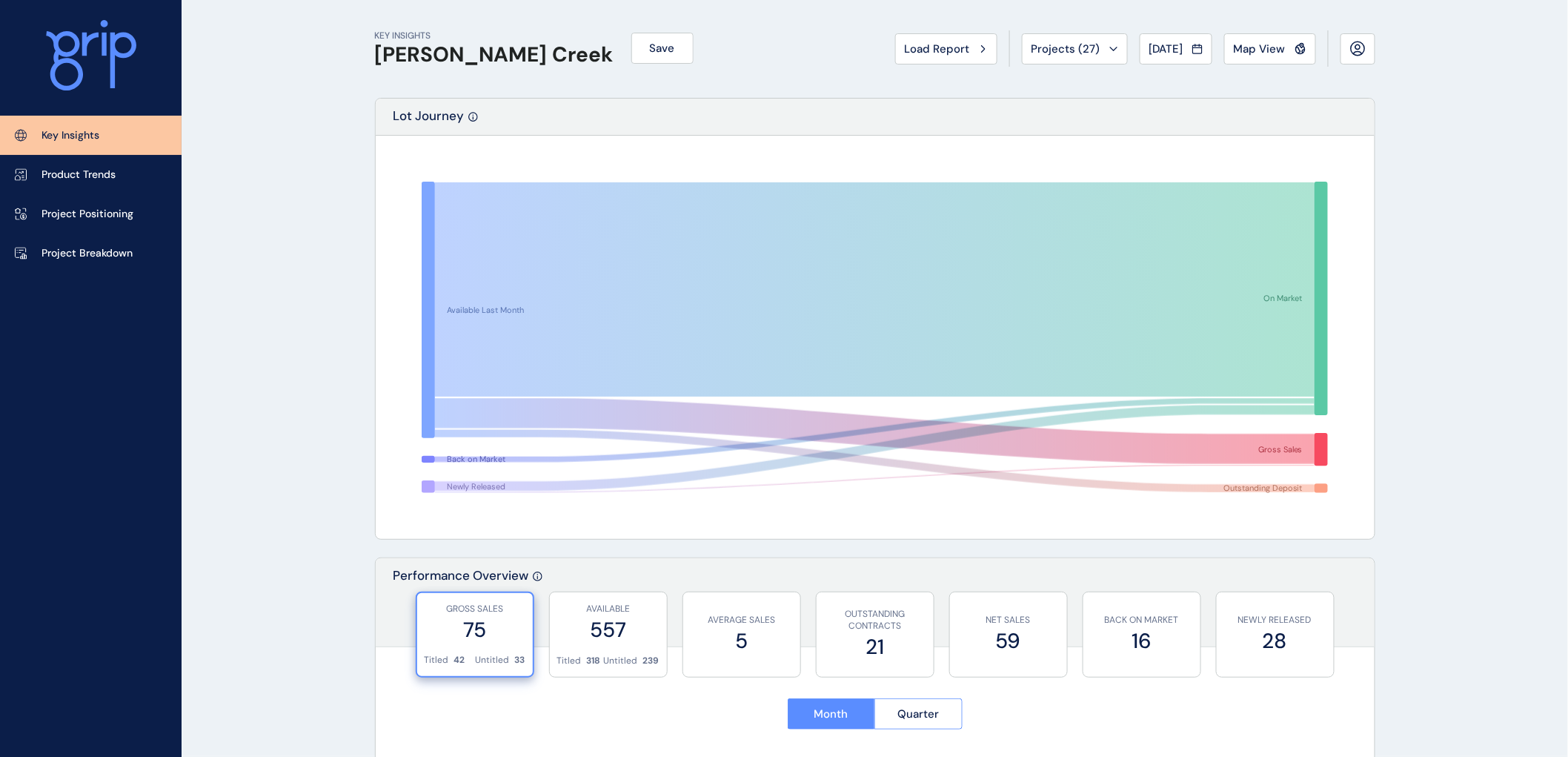
scroll to position [0, 0]
click at [1151, 42] on span "[DATE]" at bounding box center [1166, 50] width 34 height 15
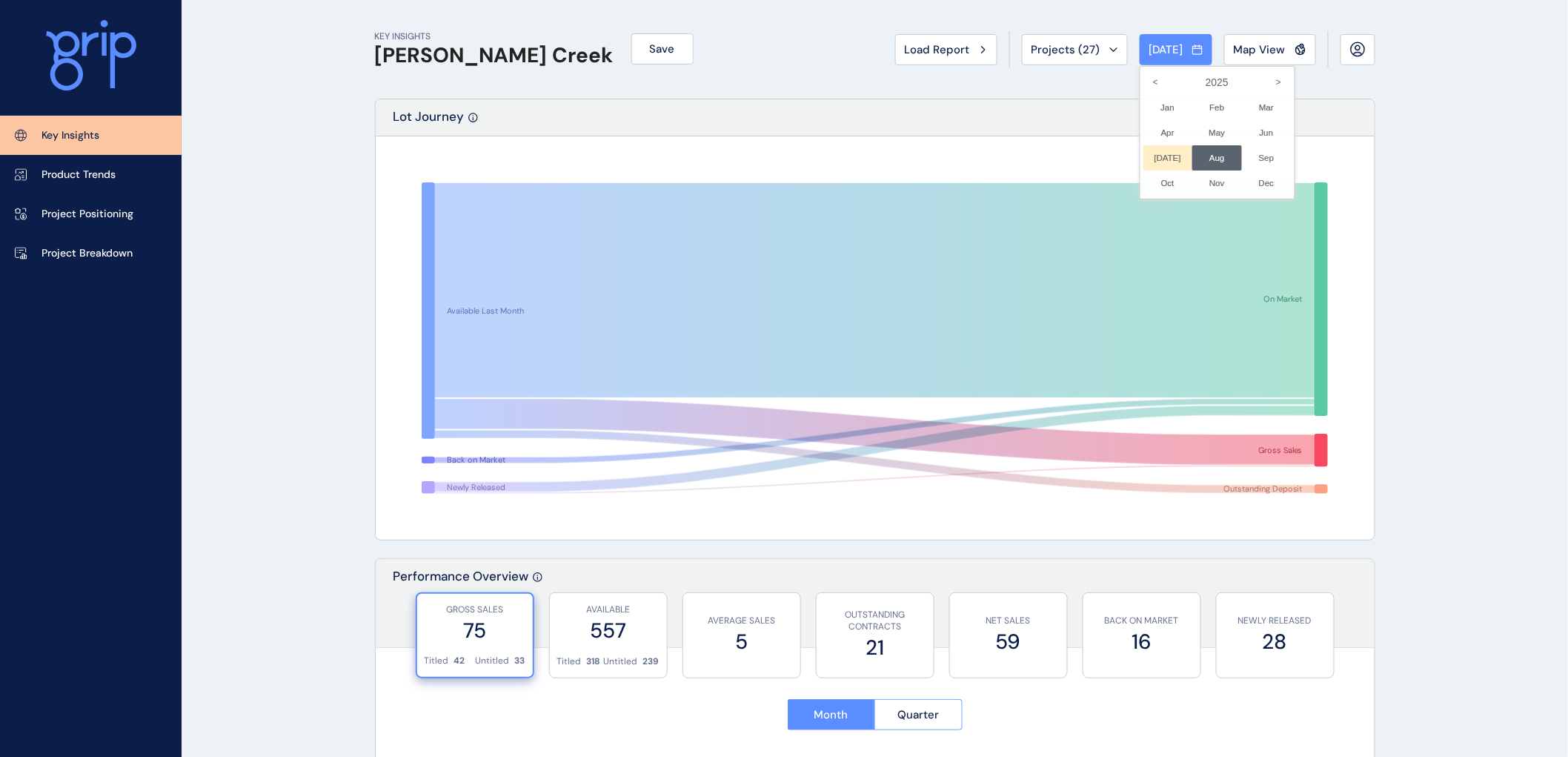
click at [1151, 157] on li "[DATE] No report is available for this period. New months are usually published…" at bounding box center [1169, 158] width 50 height 26
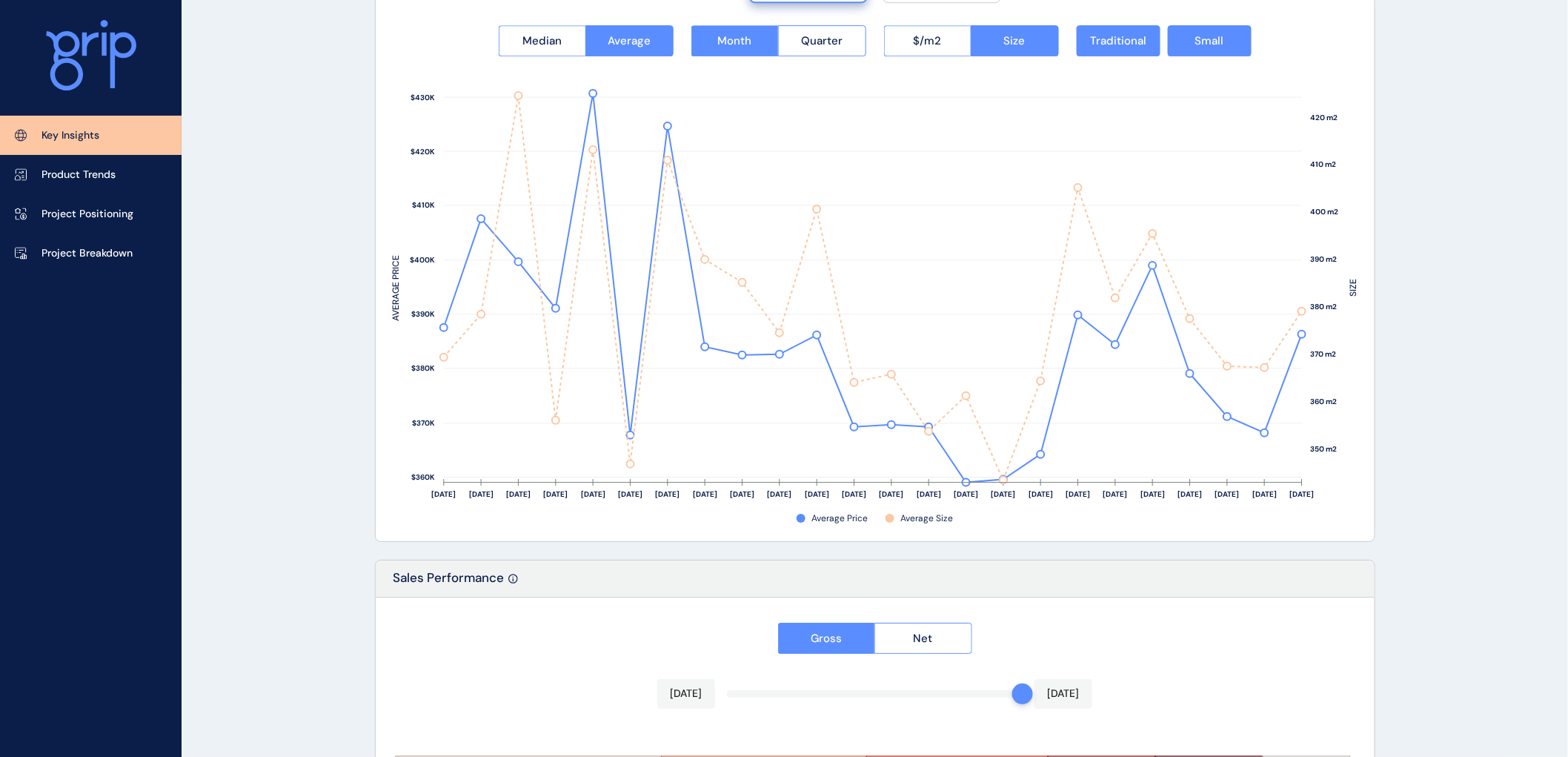
scroll to position [1977, 0]
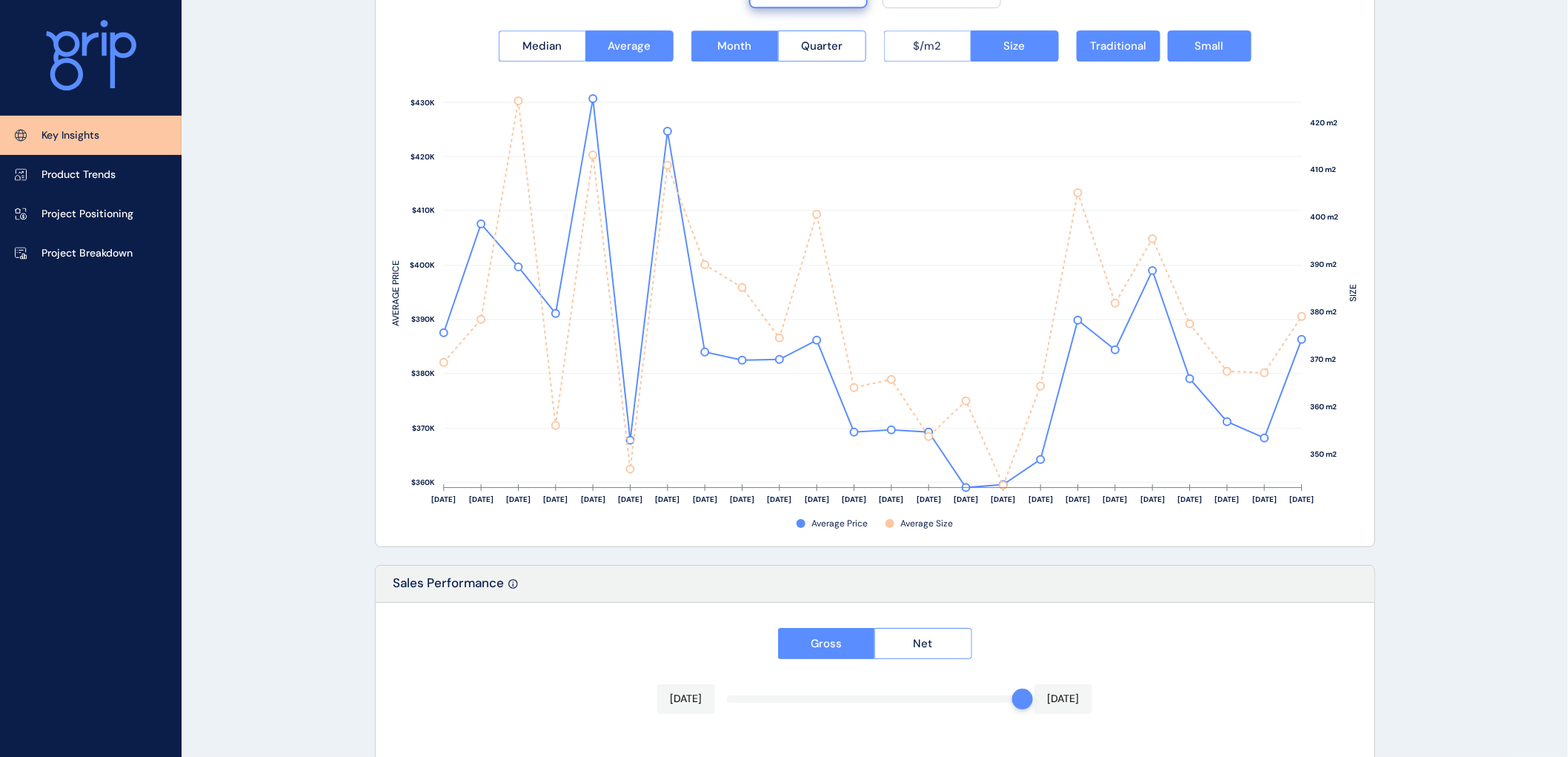
click at [943, 46] on button "$/m2" at bounding box center [928, 45] width 87 height 31
